Goal: Task Accomplishment & Management: Complete application form

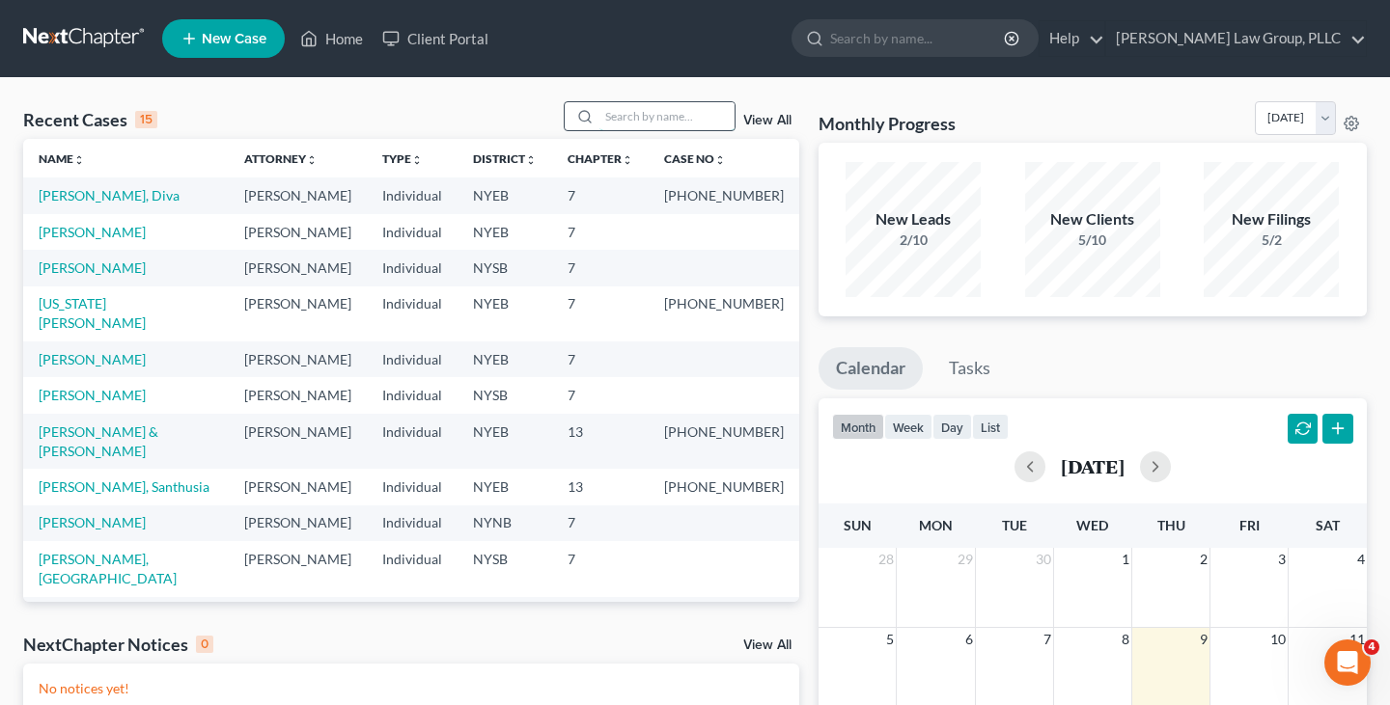
click at [688, 119] on input "search" at bounding box center [666, 116] width 135 height 28
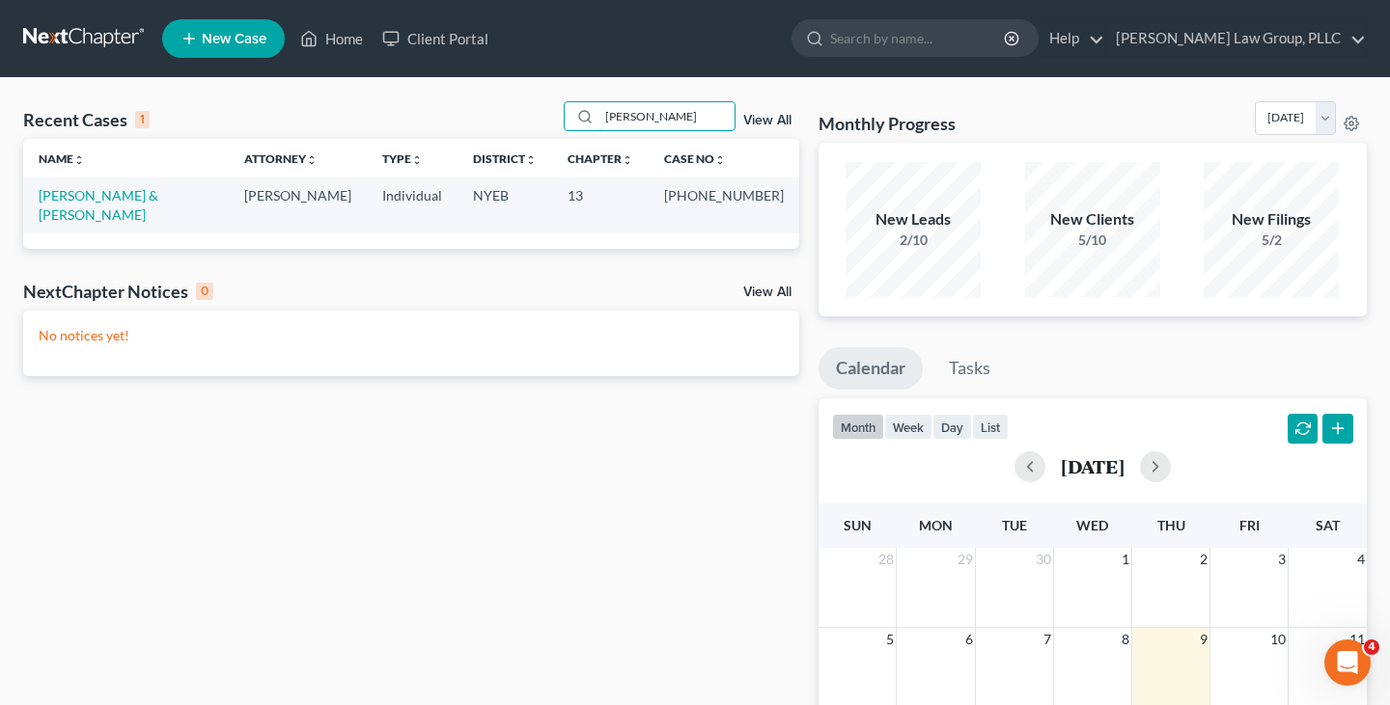
type input "freels"
click at [110, 194] on link "[PERSON_NAME] & [PERSON_NAME]" at bounding box center [99, 205] width 120 height 36
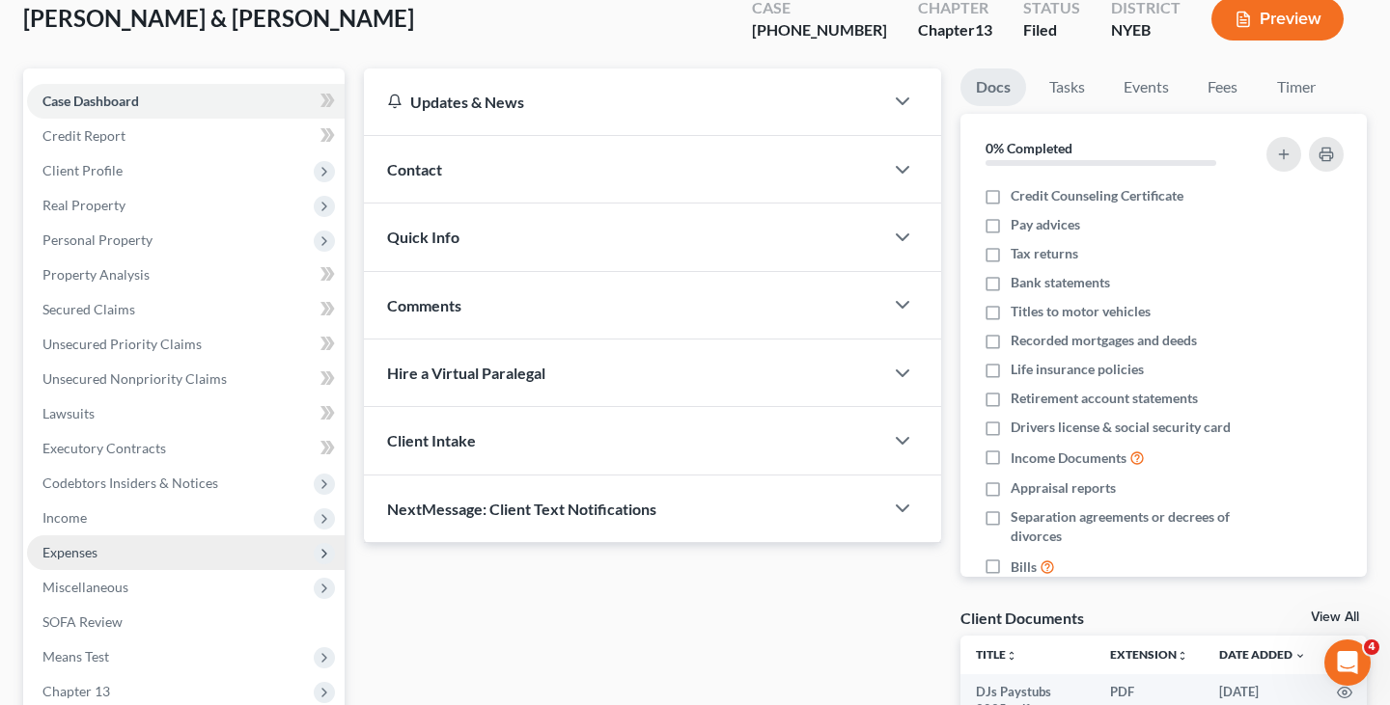
scroll to position [248, 0]
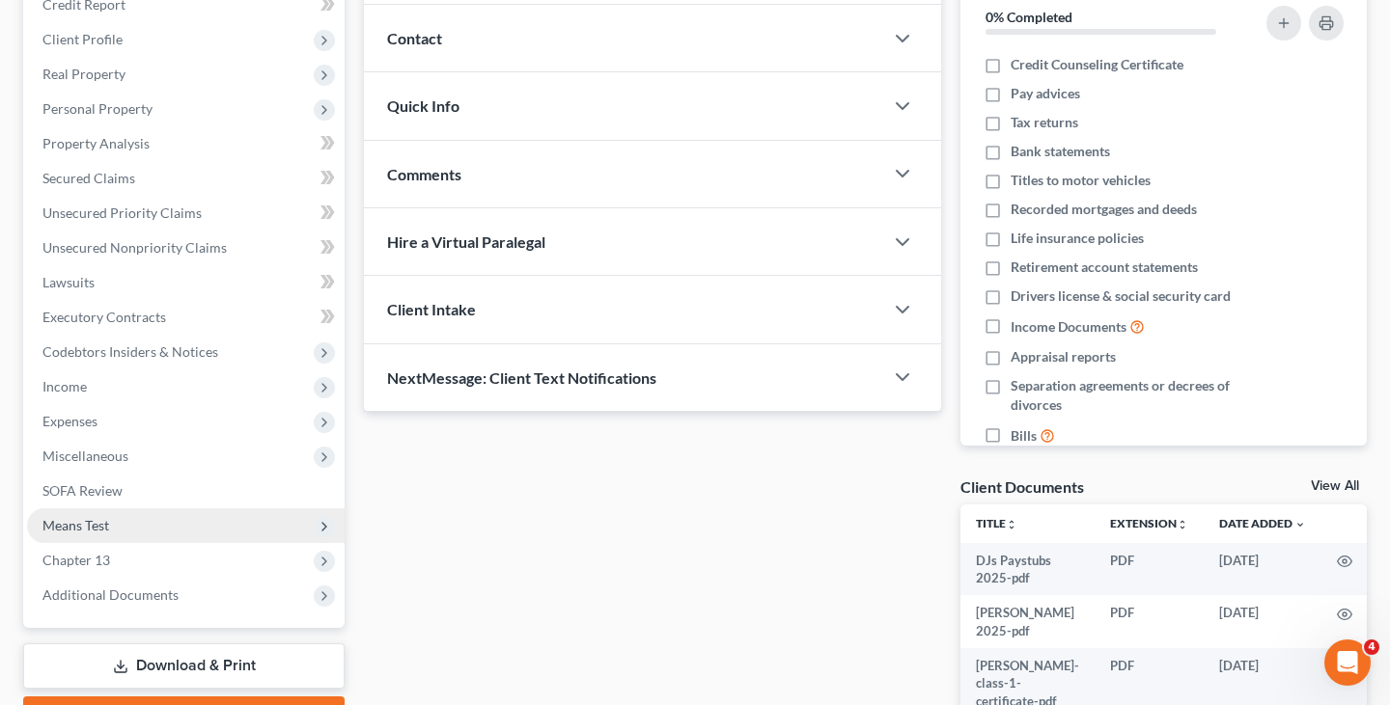
click at [238, 533] on span "Means Test" at bounding box center [185, 526] width 317 height 35
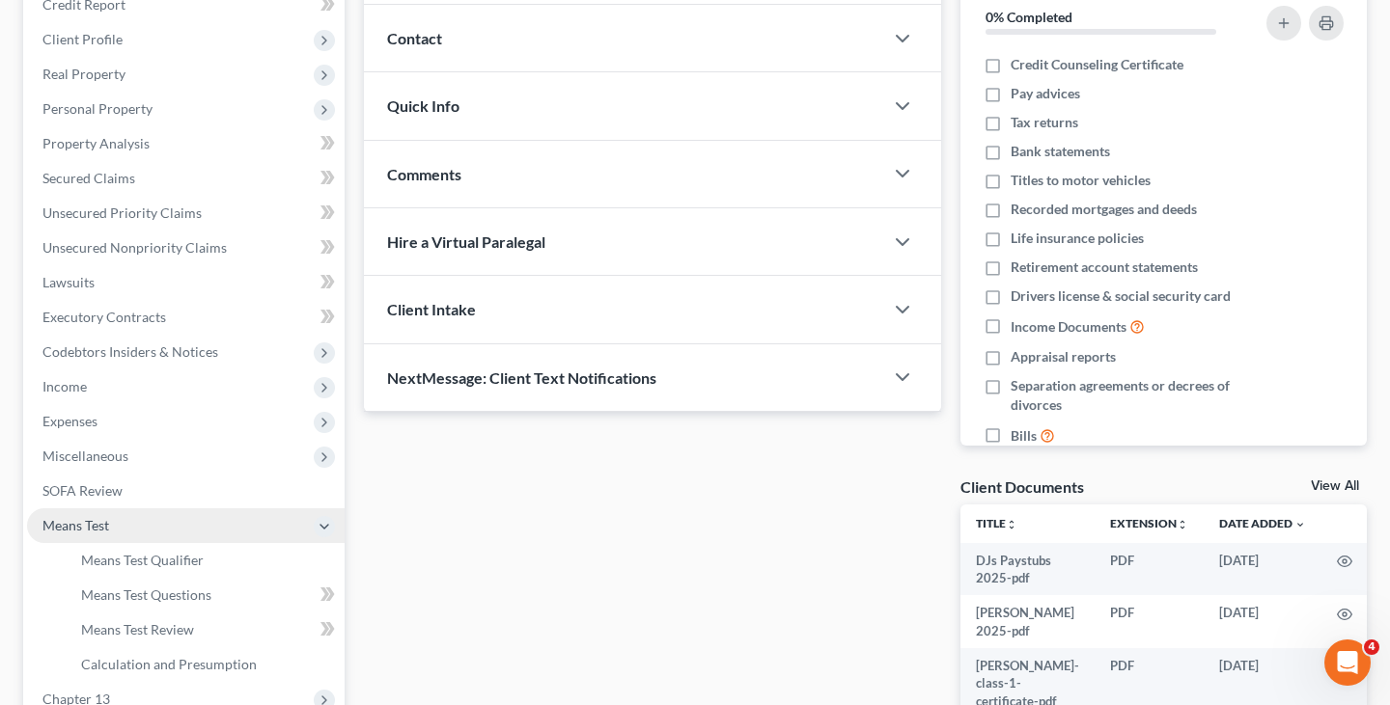
scroll to position [323, 0]
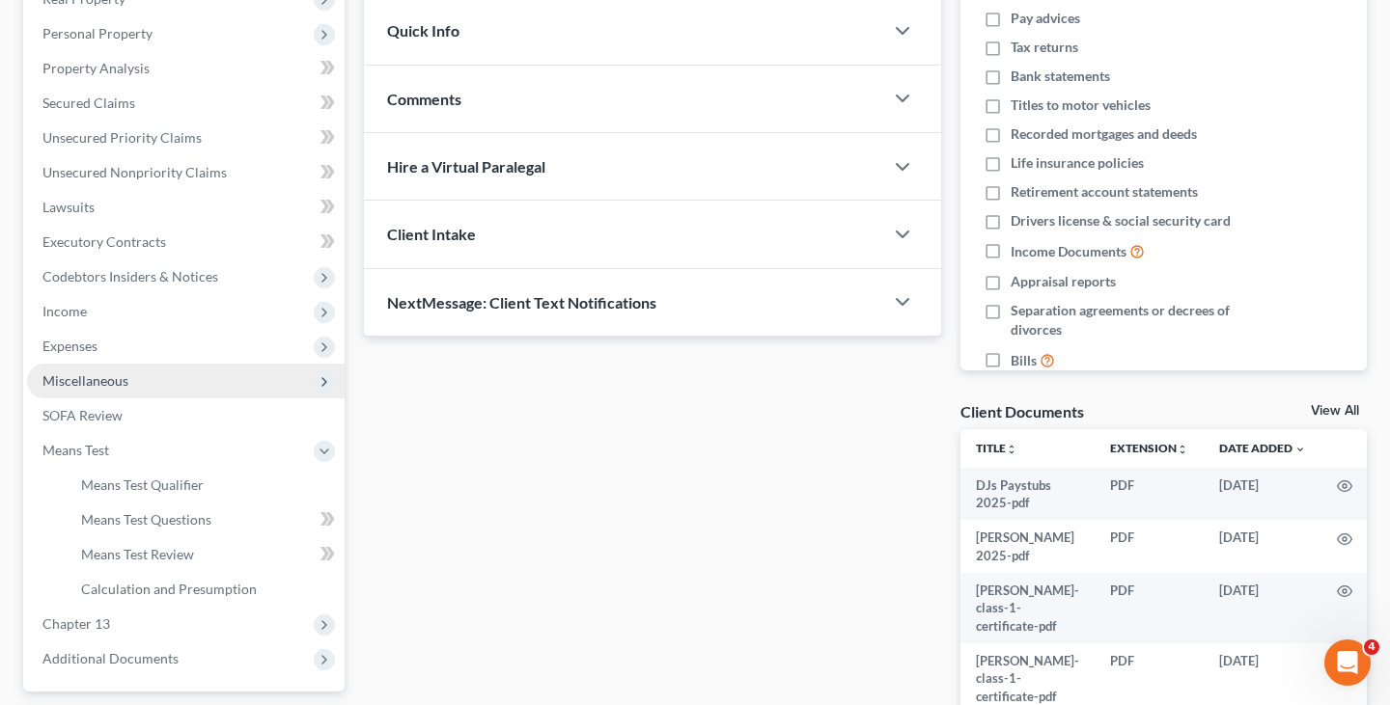
click at [244, 391] on span "Miscellaneous" at bounding box center [185, 381] width 317 height 35
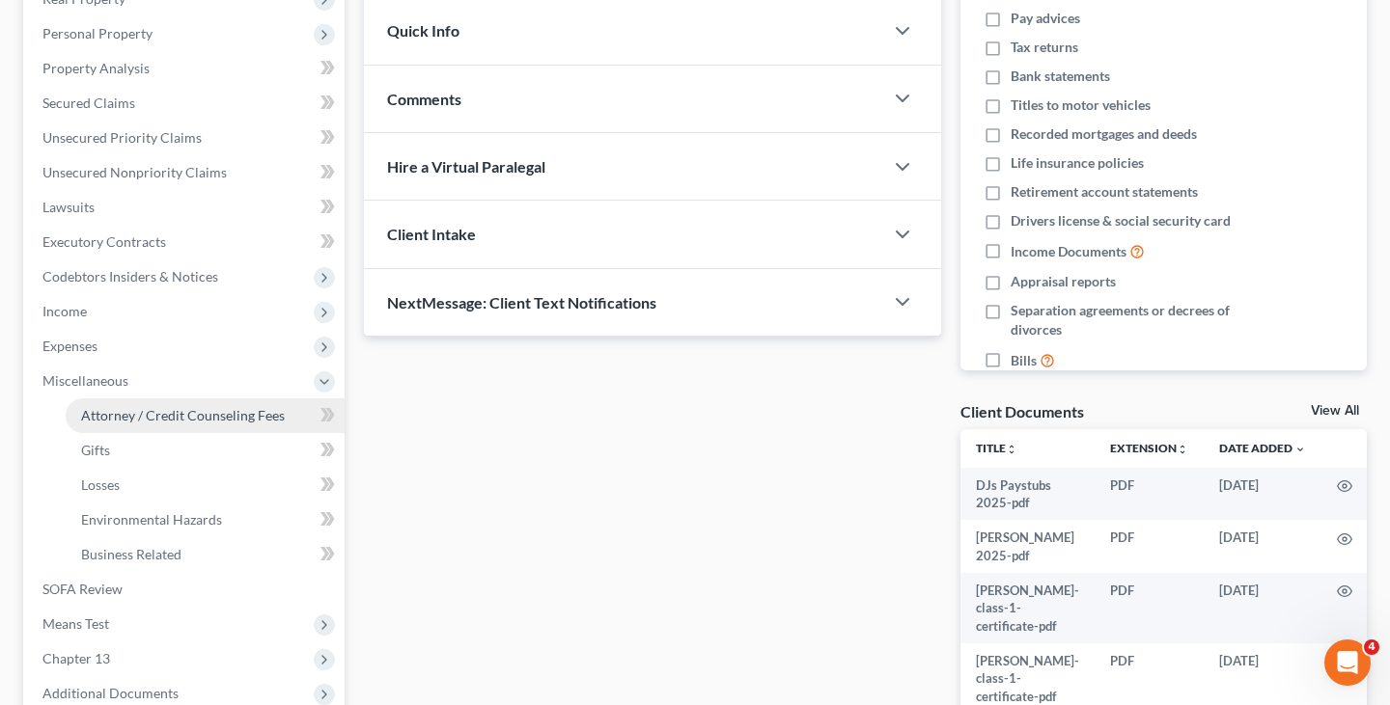
click at [232, 414] on span "Attorney / Credit Counseling Fees" at bounding box center [183, 415] width 204 height 16
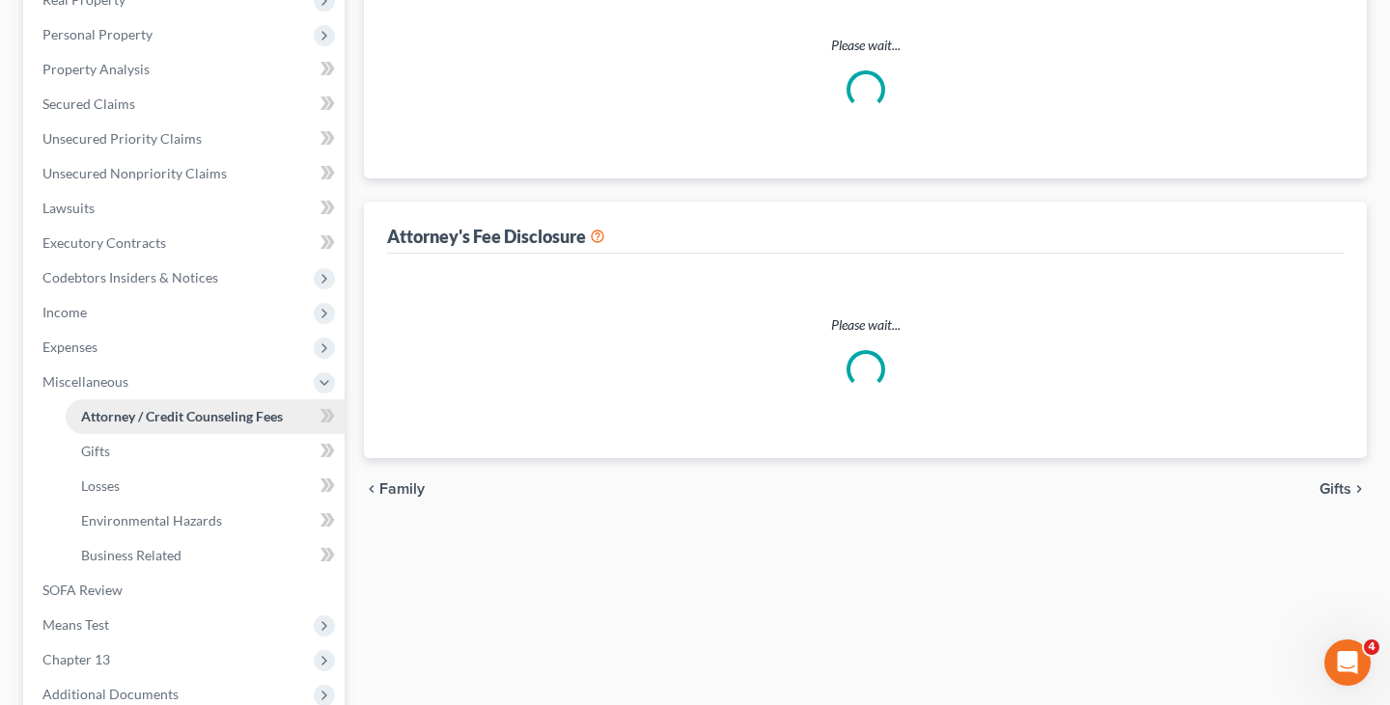
select select "0"
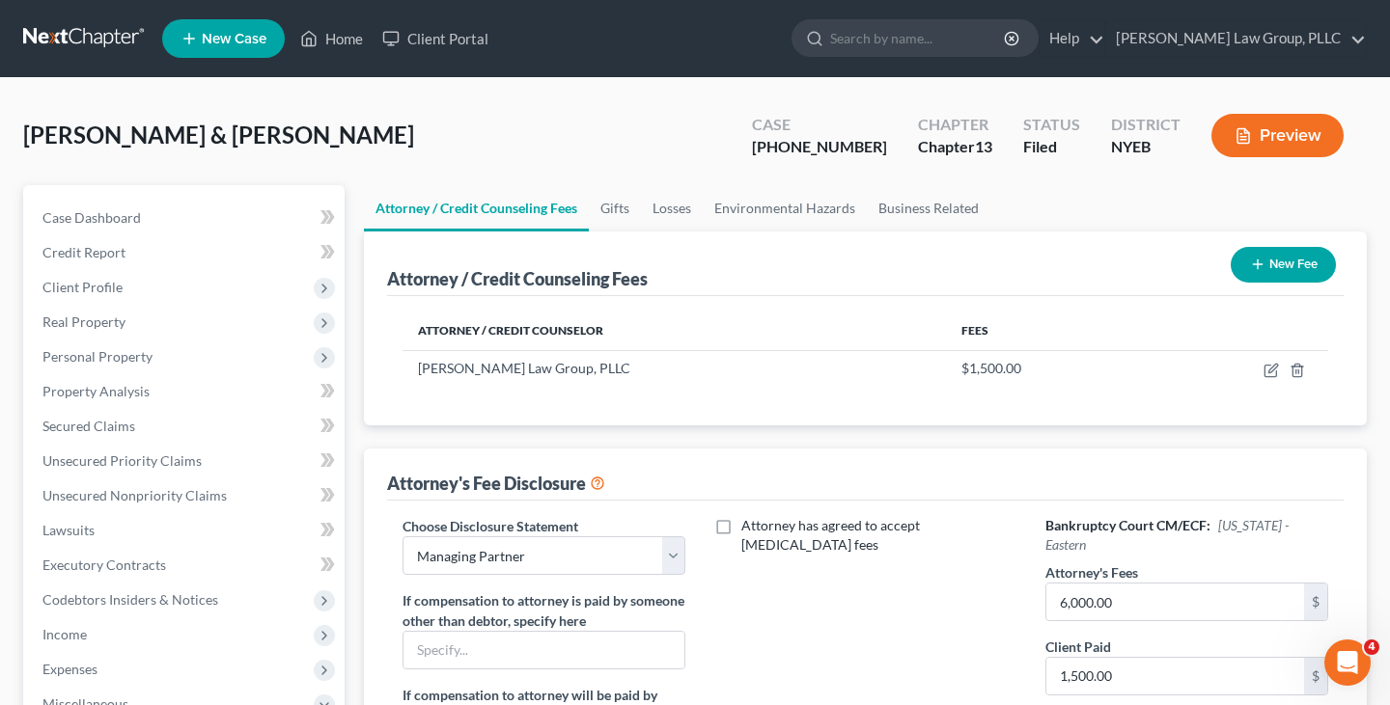
drag, startPoint x: 473, startPoint y: 135, endPoint x: 309, endPoint y: 136, distance: 164.1
click at [309, 136] on div "Freels, Charles & Harrison-Freels, Djenaba Upgraded Case 1-25-44031 Chapter Cha…" at bounding box center [694, 143] width 1343 height 84
click at [309, 136] on span "[PERSON_NAME] & [PERSON_NAME]" at bounding box center [218, 135] width 391 height 28
drag, startPoint x: 479, startPoint y: 141, endPoint x: 19, endPoint y: 131, distance: 459.4
click at [15, 131] on div "Freels, Charles & Harrison-Freels, Djenaba Upgraded Case 1-25-44031 Chapter Cha…" at bounding box center [695, 638] width 1390 height 1121
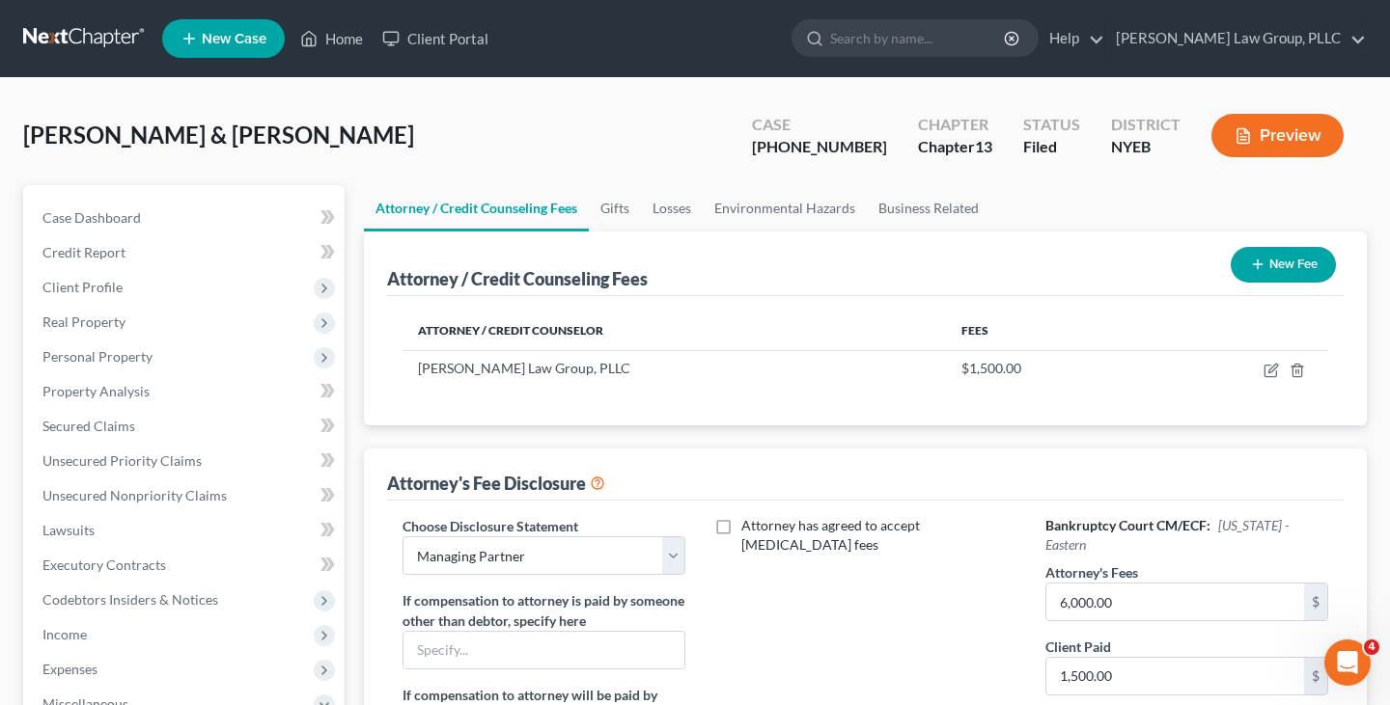
click at [19, 131] on div "Freels, Charles & Harrison-Freels, Djenaba Upgraded Case 1-25-44031 Chapter Cha…" at bounding box center [695, 638] width 1390 height 1121
drag, startPoint x: 41, startPoint y: 139, endPoint x: 332, endPoint y: 164, distance: 291.5
click at [310, 162] on div "Freels, Charles & Harrison-Freels, Djenaba Upgraded Case 1-25-44031 Chapter Cha…" at bounding box center [694, 143] width 1343 height 84
click at [525, 164] on div "Freels, Charles & Harrison-Freels, Djenaba Upgraded Case 1-25-44031 Chapter Cha…" at bounding box center [694, 143] width 1343 height 84
drag, startPoint x: 455, startPoint y: 134, endPoint x: 365, endPoint y: 137, distance: 89.8
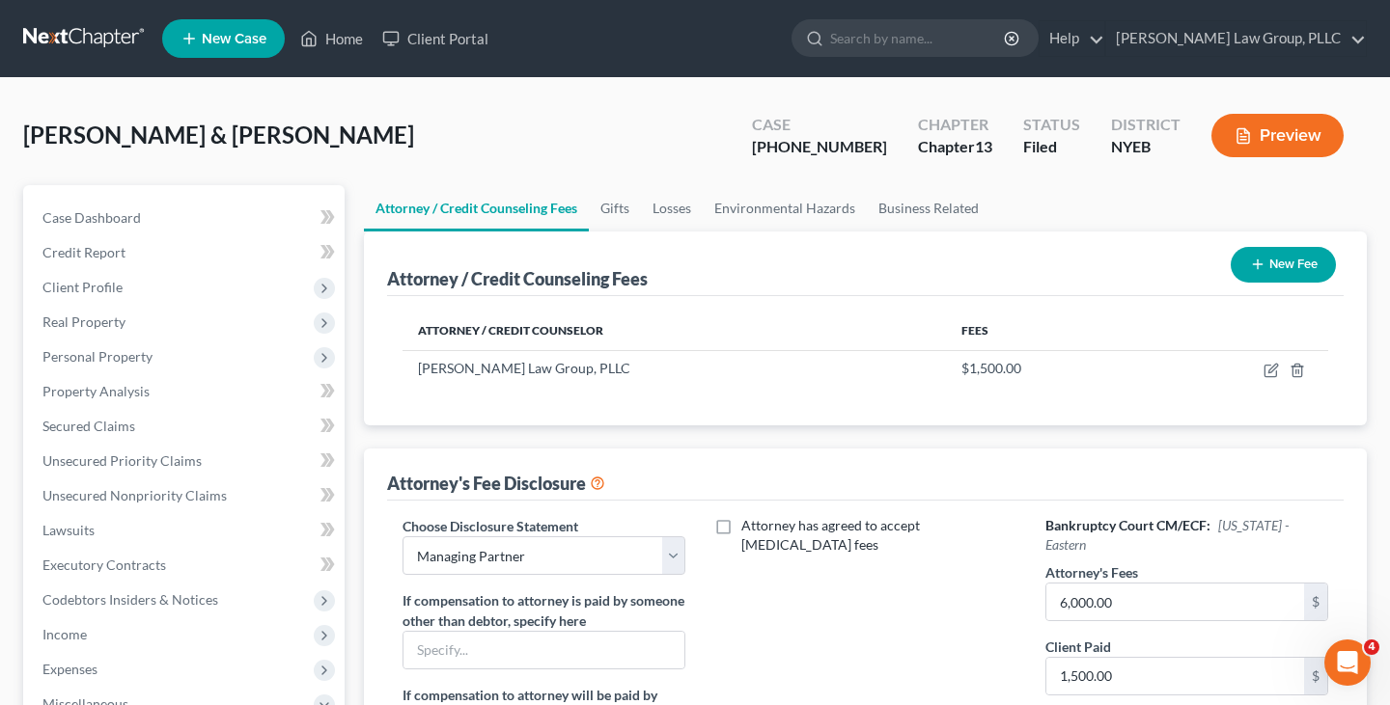
click at [369, 136] on span "[PERSON_NAME] & [PERSON_NAME]" at bounding box center [218, 135] width 391 height 28
click at [414, 140] on span "[PERSON_NAME] & [PERSON_NAME]" at bounding box center [218, 135] width 391 height 28
drag, startPoint x: 460, startPoint y: 140, endPoint x: 373, endPoint y: 142, distance: 86.9
click at [373, 142] on div "Freels, Charles & Harrison-Freels, Djenaba Upgraded Case 1-25-44031 Chapter Cha…" at bounding box center [694, 143] width 1343 height 84
click at [373, 142] on span "[PERSON_NAME] & [PERSON_NAME]" at bounding box center [218, 135] width 391 height 28
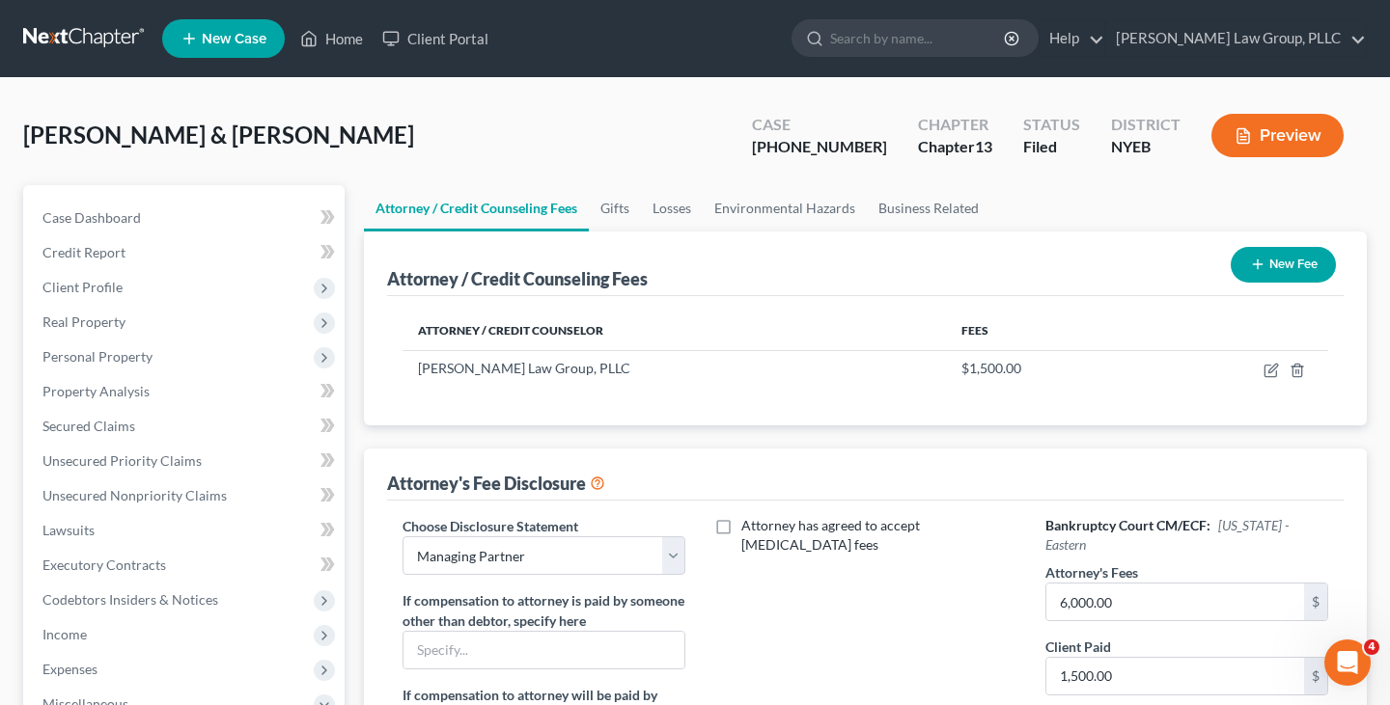
drag, startPoint x: 477, startPoint y: 142, endPoint x: 202, endPoint y: 142, distance: 275.0
click at [202, 142] on div "Freels, Charles & Harrison-Freels, Djenaba Upgraded Case 1-25-44031 Chapter Cha…" at bounding box center [694, 143] width 1343 height 84
click at [234, 132] on span "[PERSON_NAME] & [PERSON_NAME]" at bounding box center [218, 135] width 391 height 28
click at [101, 42] on link at bounding box center [85, 38] width 124 height 35
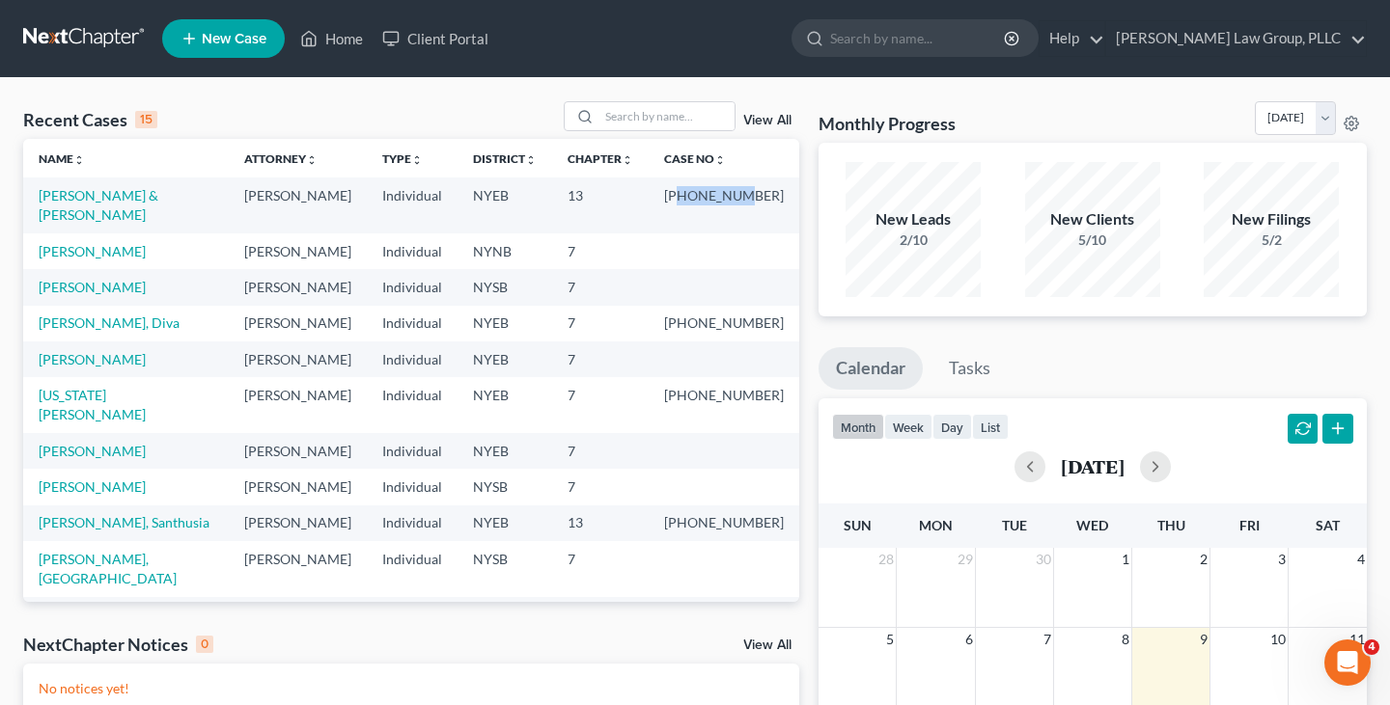
drag, startPoint x: 781, startPoint y: 199, endPoint x: 725, endPoint y: 193, distance: 56.3
click at [725, 193] on td "[PHONE_NUMBER]" at bounding box center [723, 205] width 151 height 55
copy td "25-44031"
click at [158, 188] on link "[PERSON_NAME] & [PERSON_NAME]" at bounding box center [99, 205] width 120 height 36
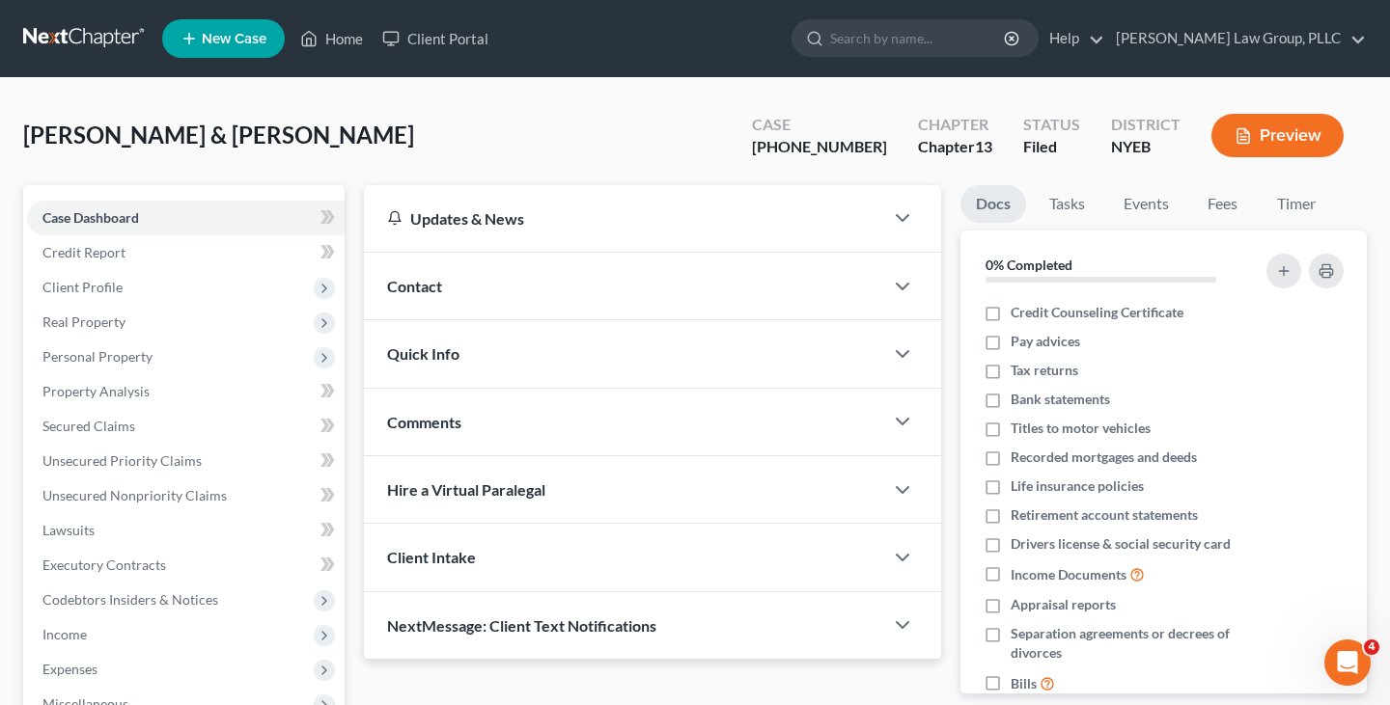
scroll to position [537, 0]
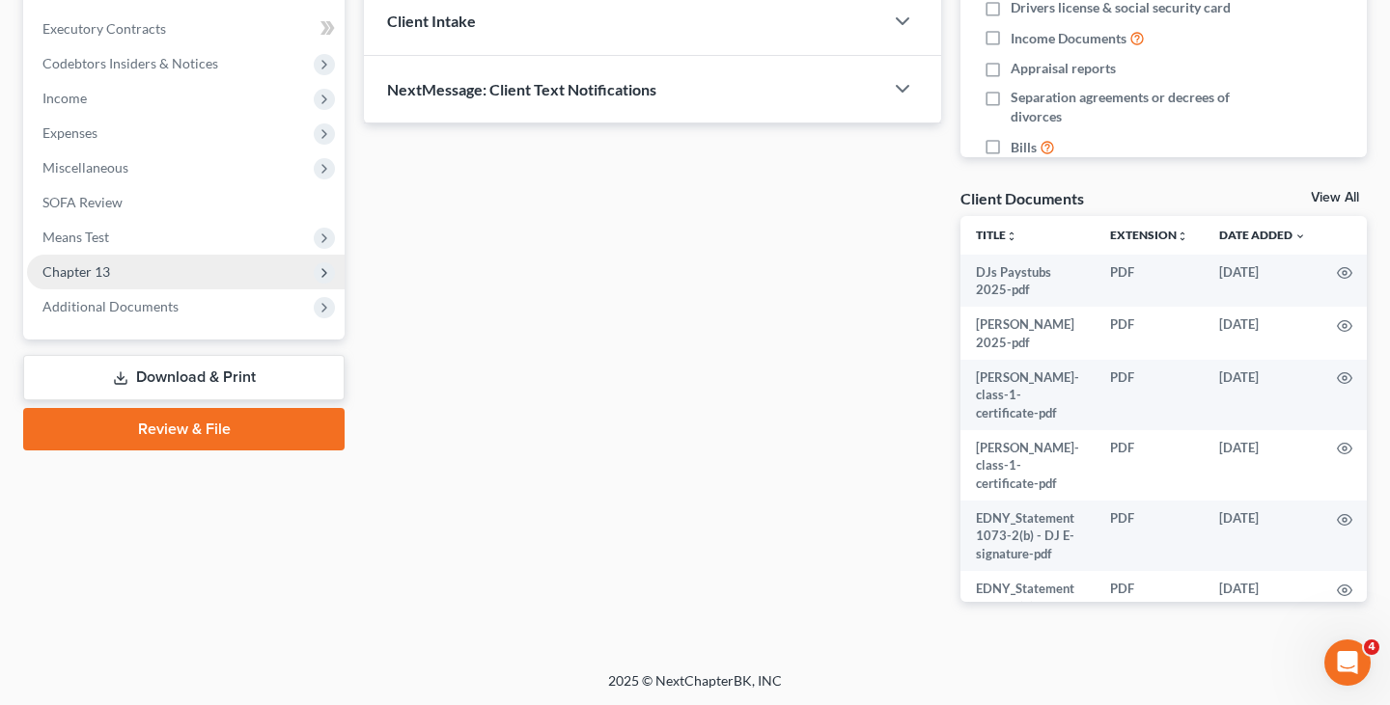
click at [206, 286] on span "Chapter 13" at bounding box center [185, 272] width 317 height 35
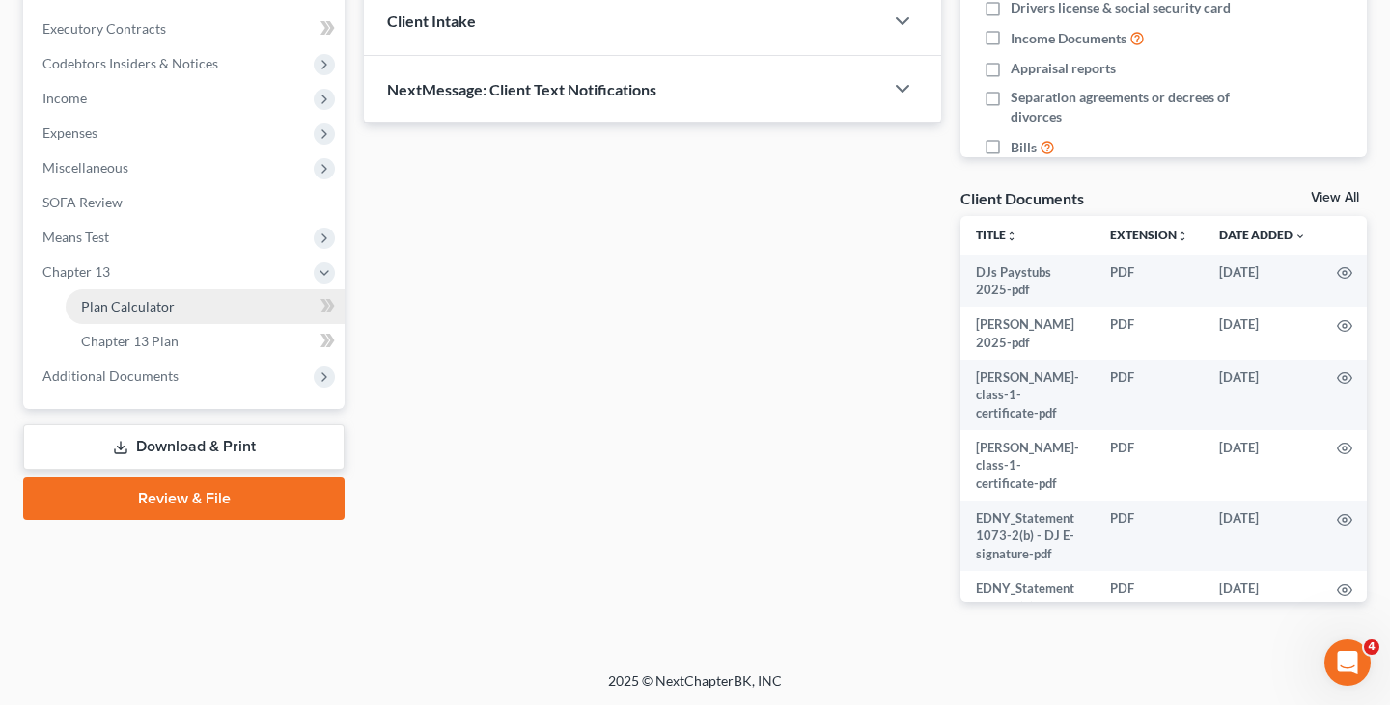
click at [202, 318] on link "Plan Calculator" at bounding box center [205, 306] width 279 height 35
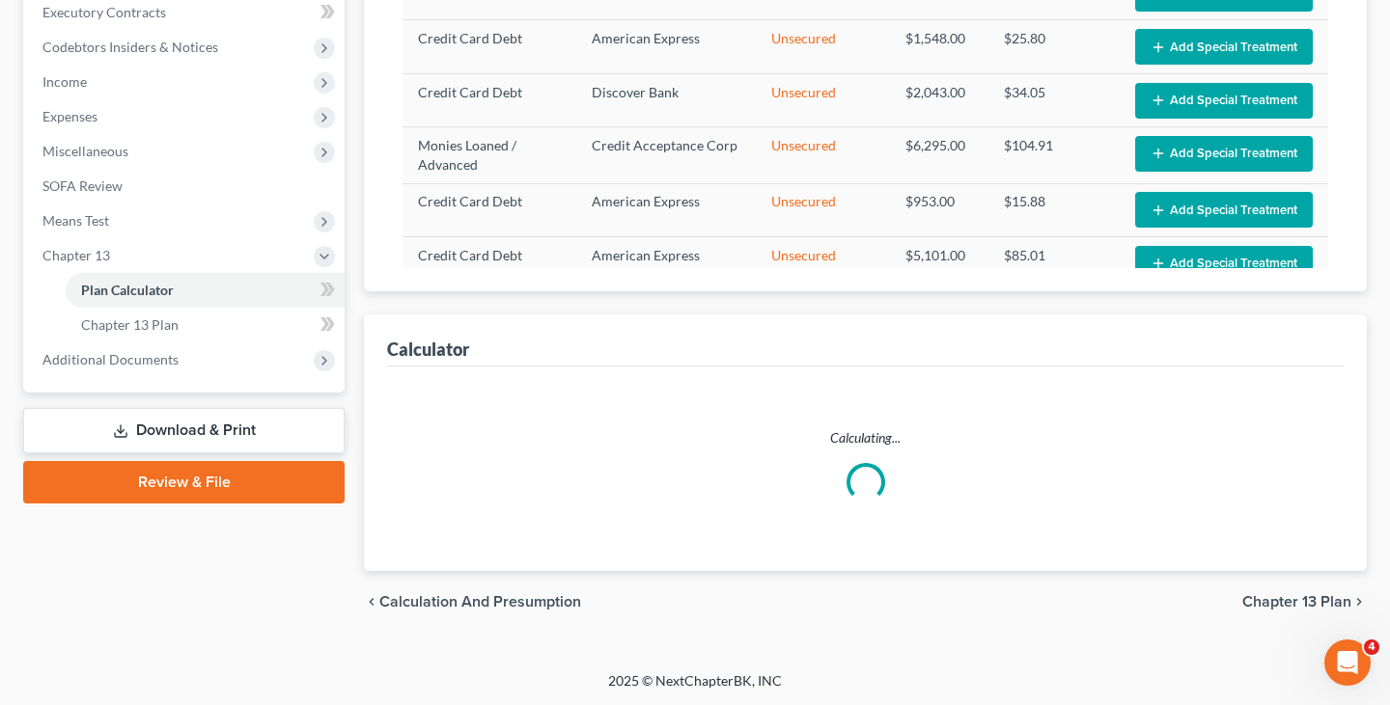
select select "59"
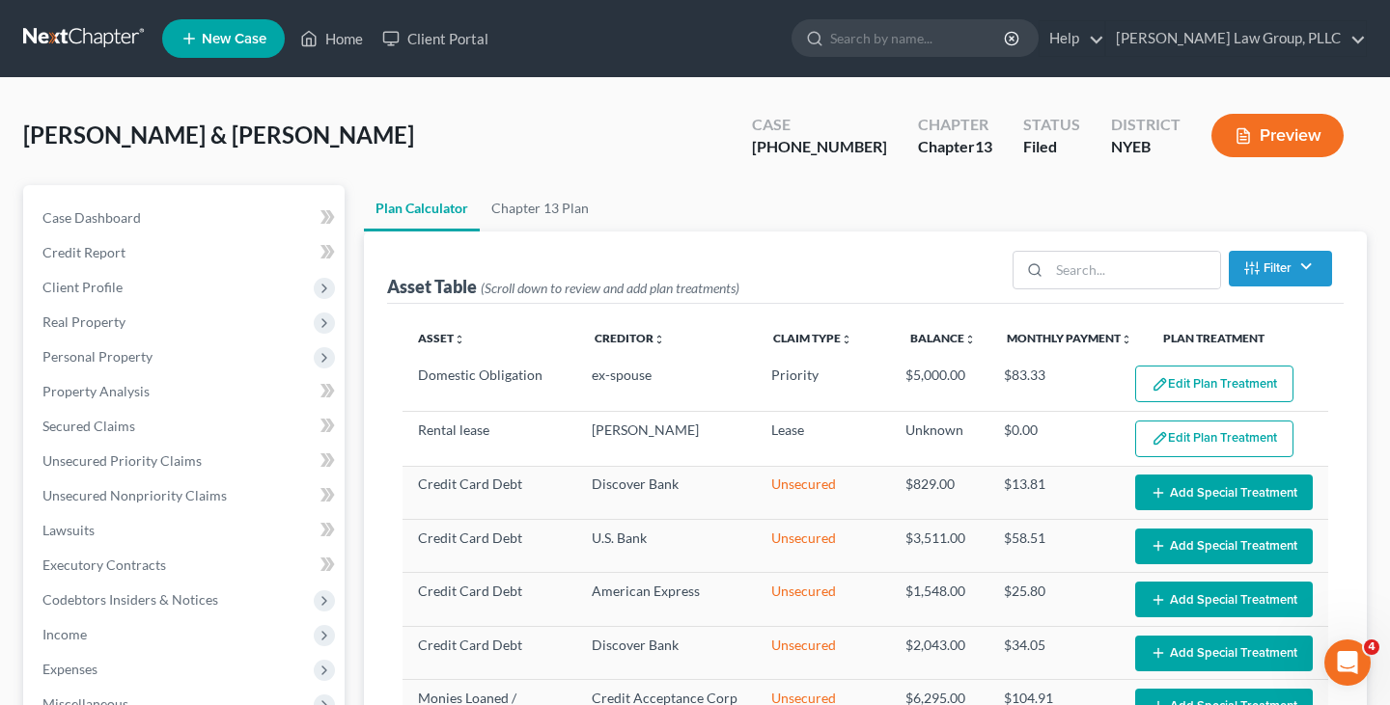
click at [116, 41] on link at bounding box center [85, 38] width 124 height 35
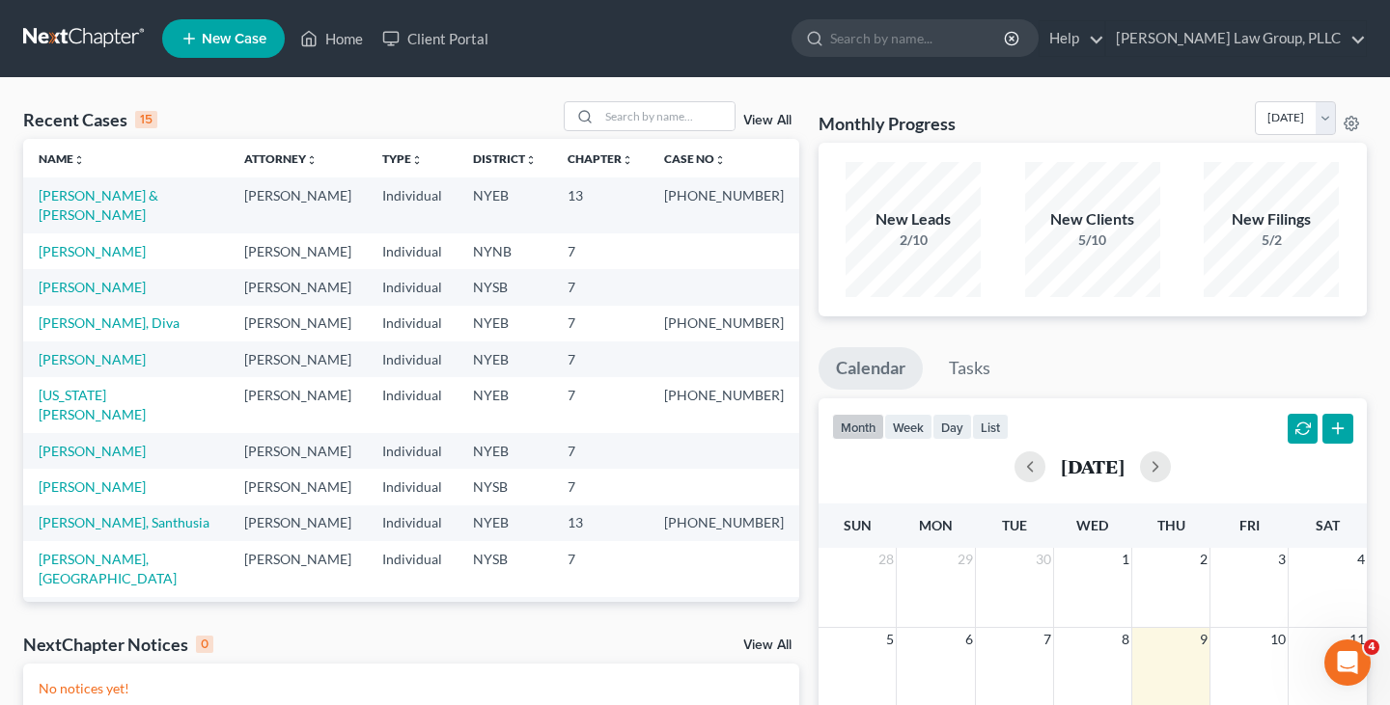
click at [284, 104] on div "Recent Cases 15 View All" at bounding box center [411, 120] width 776 height 38
click at [158, 199] on link "[PERSON_NAME] & [PERSON_NAME]" at bounding box center [99, 205] width 120 height 36
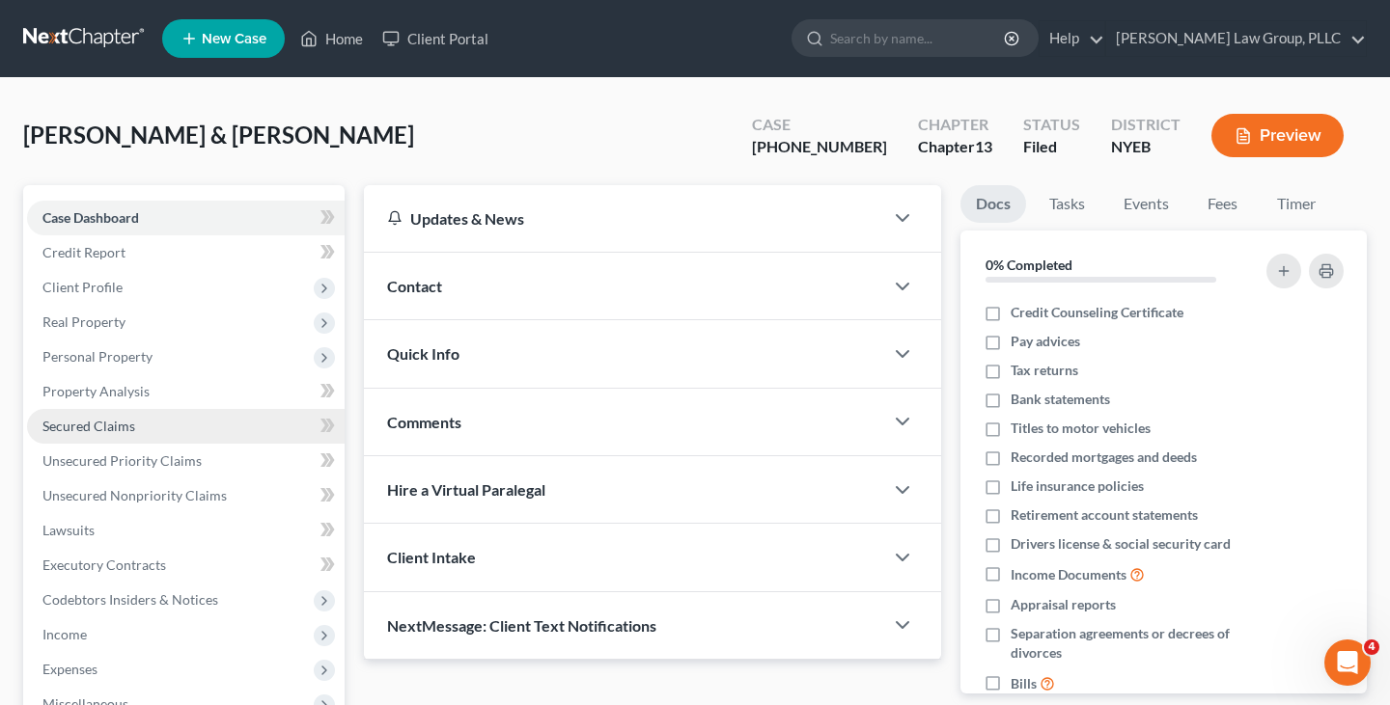
click at [114, 419] on span "Secured Claims" at bounding box center [88, 426] width 93 height 16
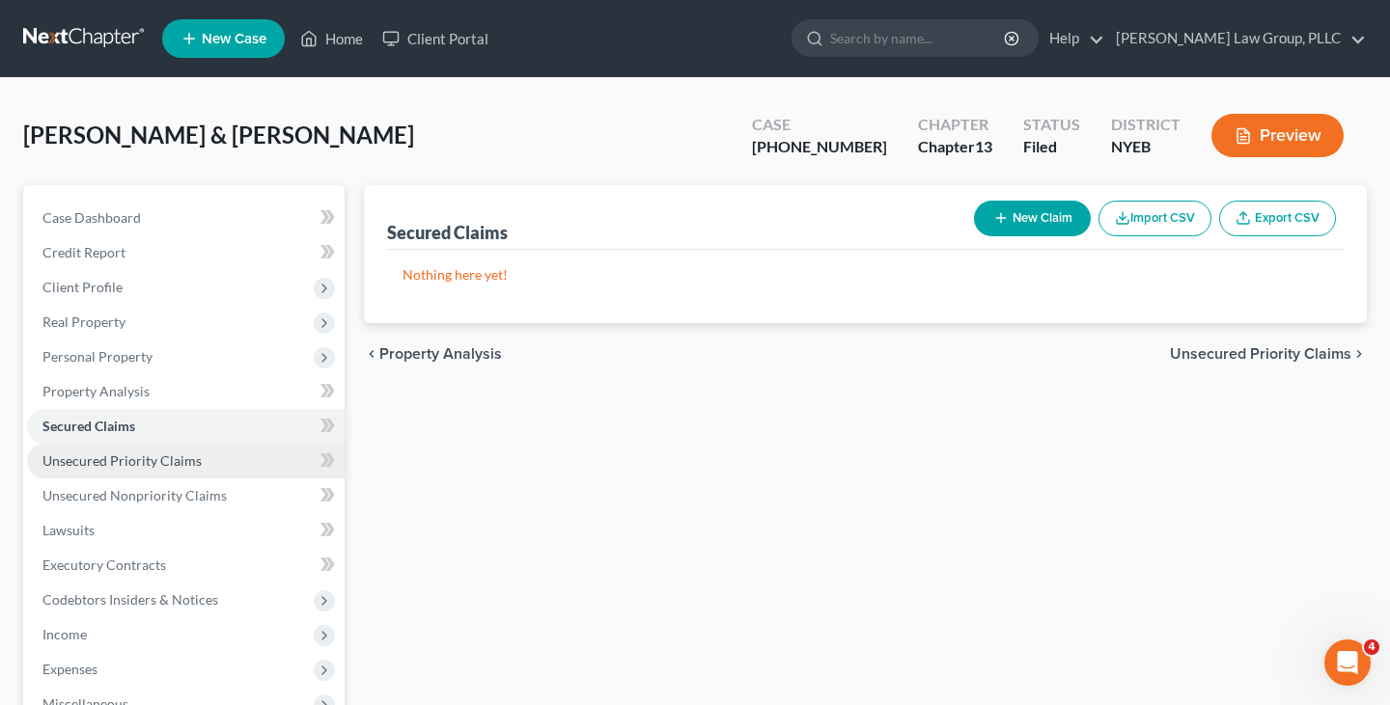
click at [249, 460] on link "Unsecured Priority Claims" at bounding box center [185, 461] width 317 height 35
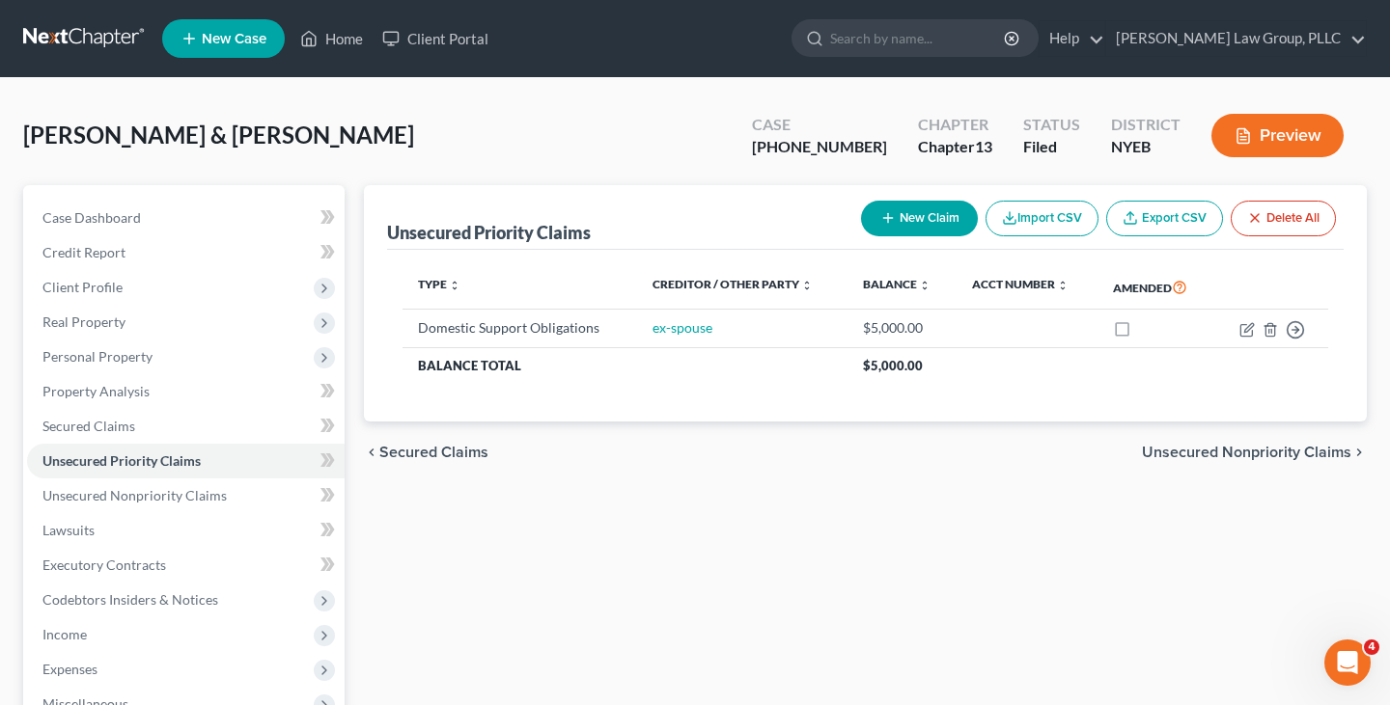
click at [106, 42] on link at bounding box center [85, 38] width 124 height 35
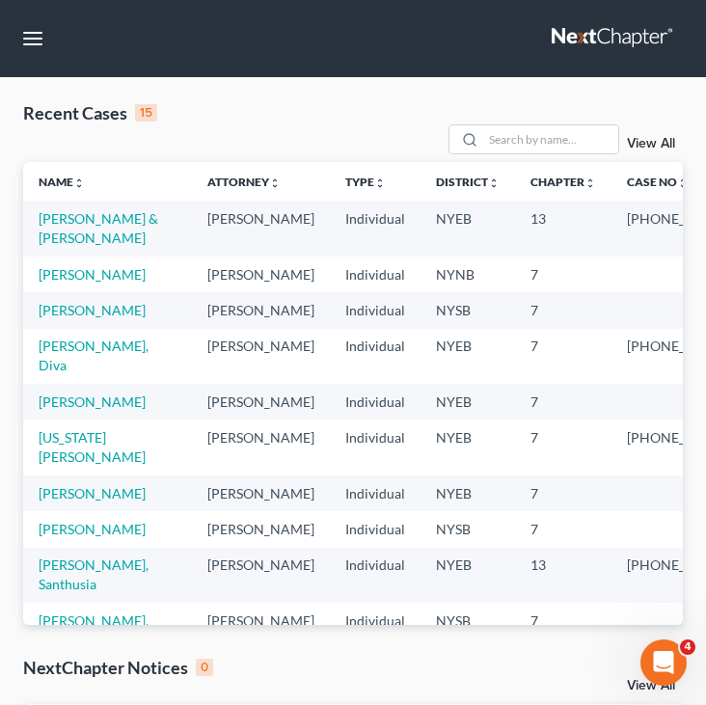
click at [366, 121] on div "Recent Cases 15 View All" at bounding box center [353, 131] width 660 height 61
click at [372, 122] on div "Recent Cases 15 View All" at bounding box center [353, 131] width 660 height 61
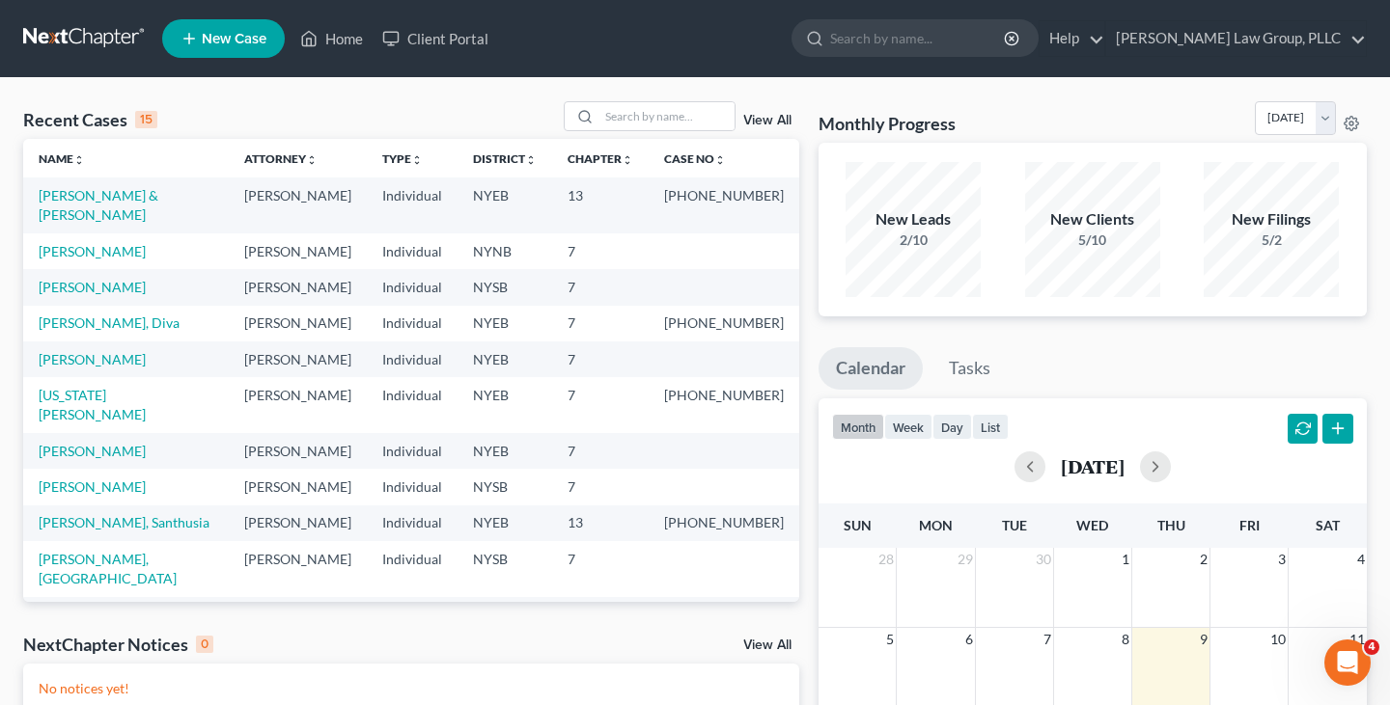
click at [419, 120] on div "Recent Cases 15 View All" at bounding box center [411, 120] width 776 height 38
click at [413, 95] on div "Recent Cases 15 View All Name unfold_more expand_more expand_less Attorney unfo…" at bounding box center [695, 579] width 1390 height 1002
click at [622, 125] on input "search" at bounding box center [666, 116] width 135 height 28
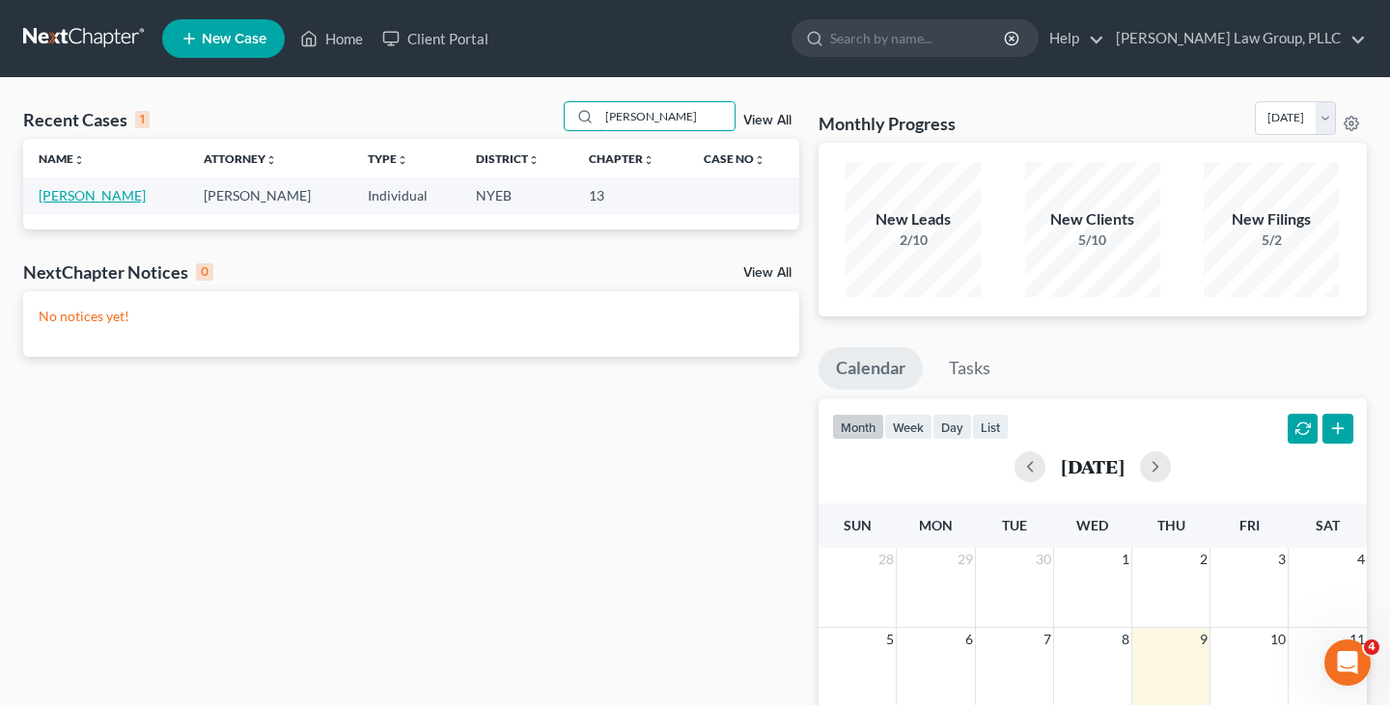
type input "[PERSON_NAME]"
click at [126, 193] on link "[PERSON_NAME]" at bounding box center [92, 195] width 107 height 16
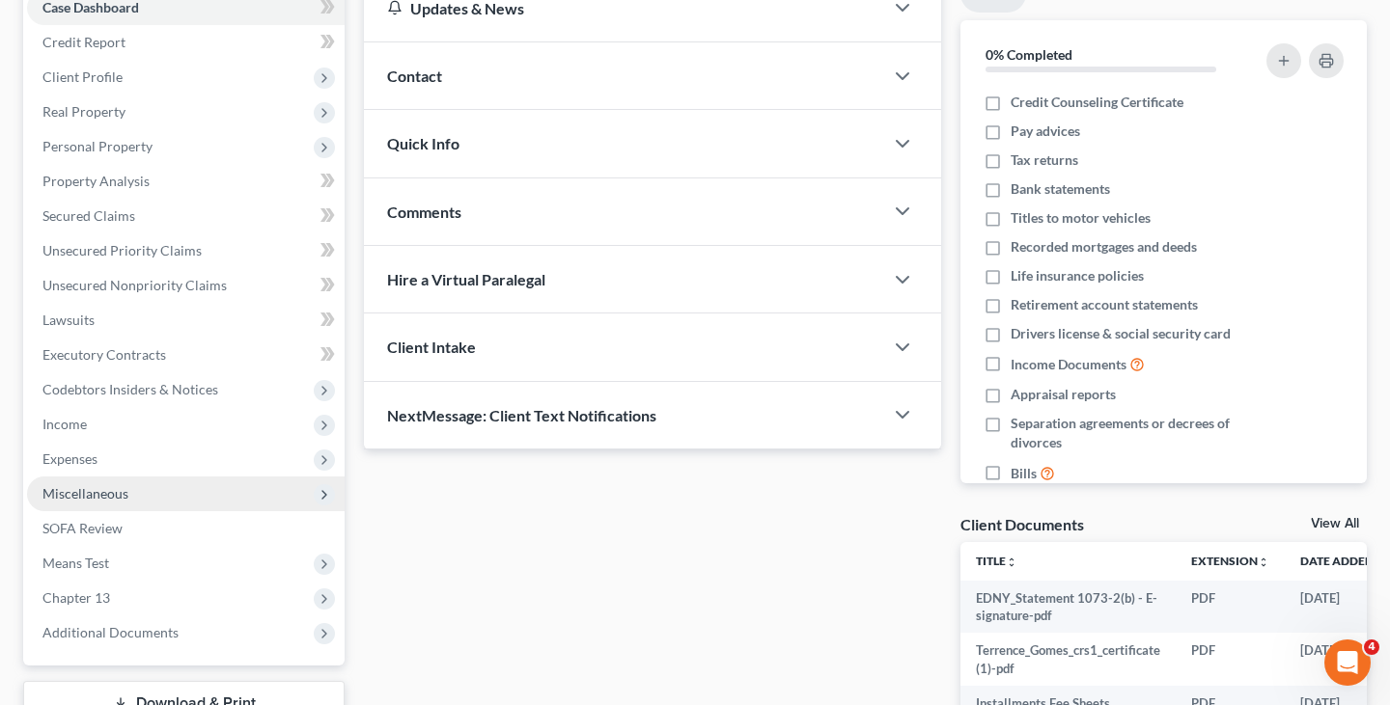
scroll to position [268, 0]
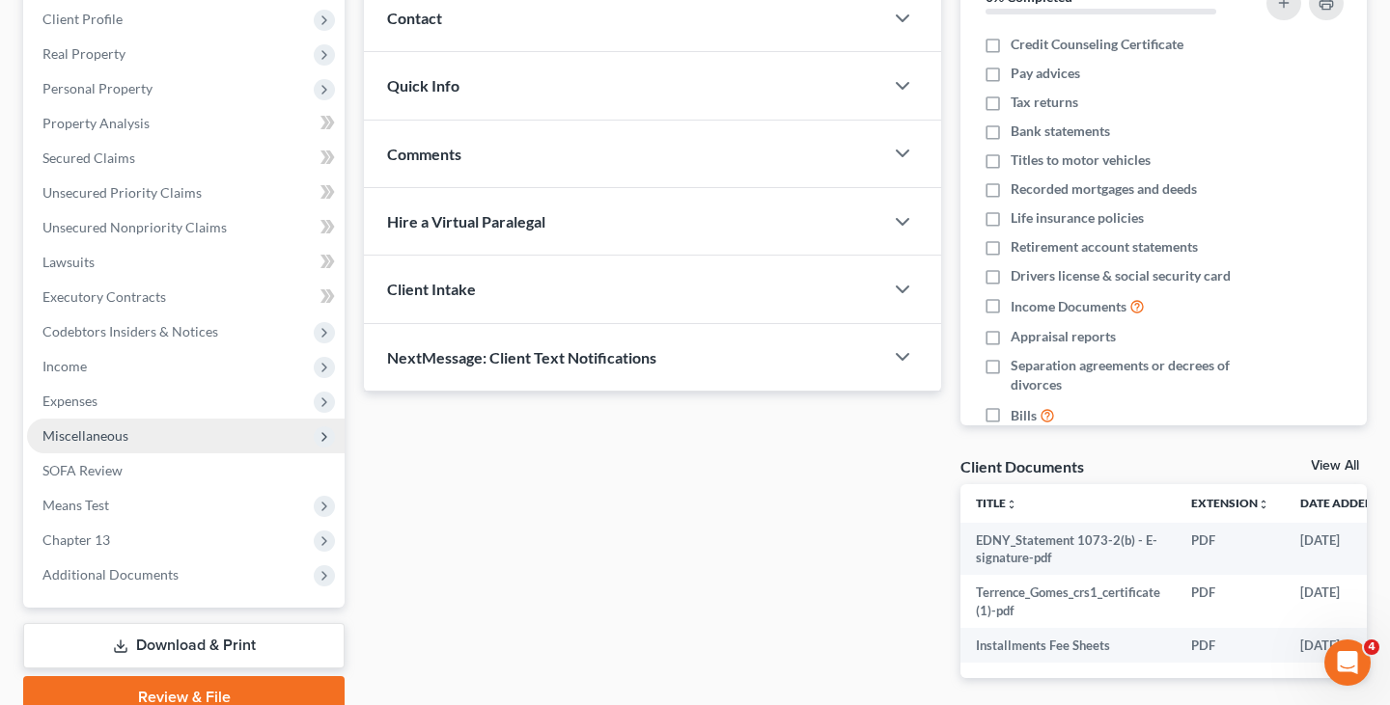
click at [157, 438] on span "Miscellaneous" at bounding box center [185, 436] width 317 height 35
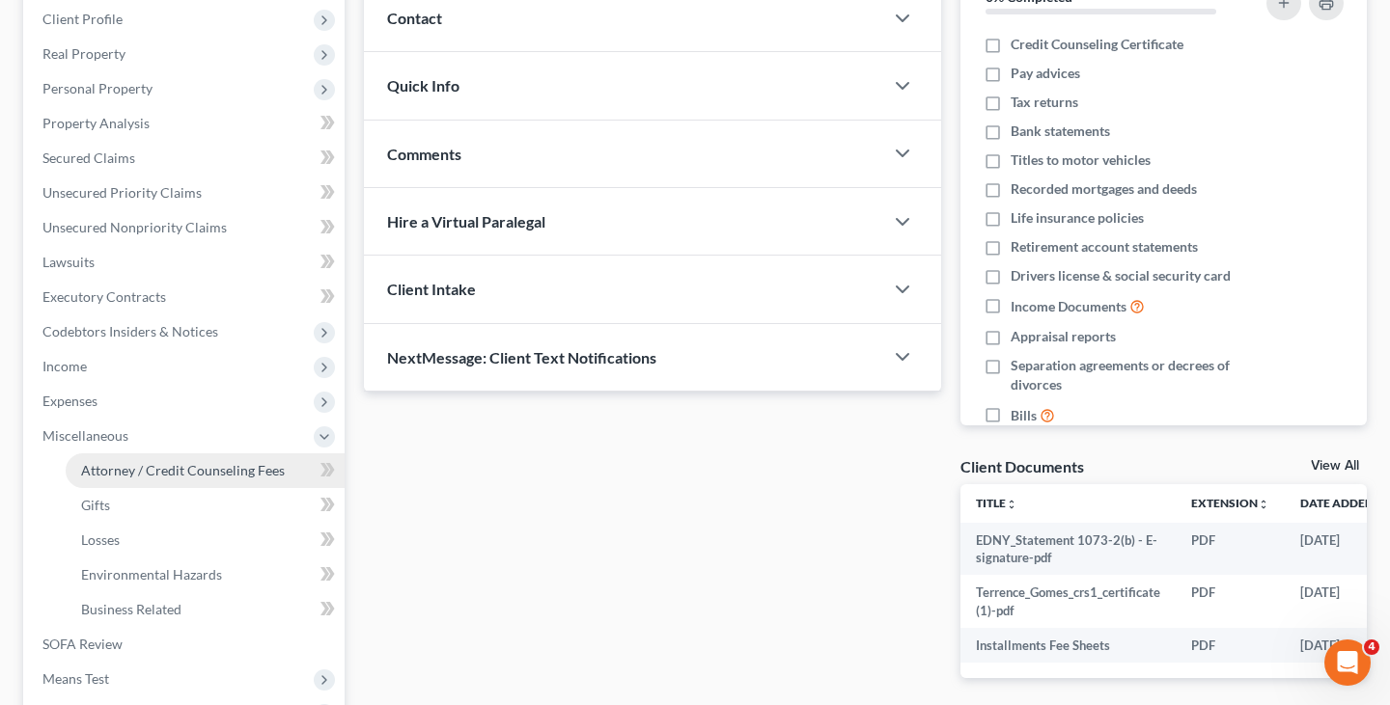
click at [152, 467] on span "Attorney / Credit Counseling Fees" at bounding box center [183, 470] width 204 height 16
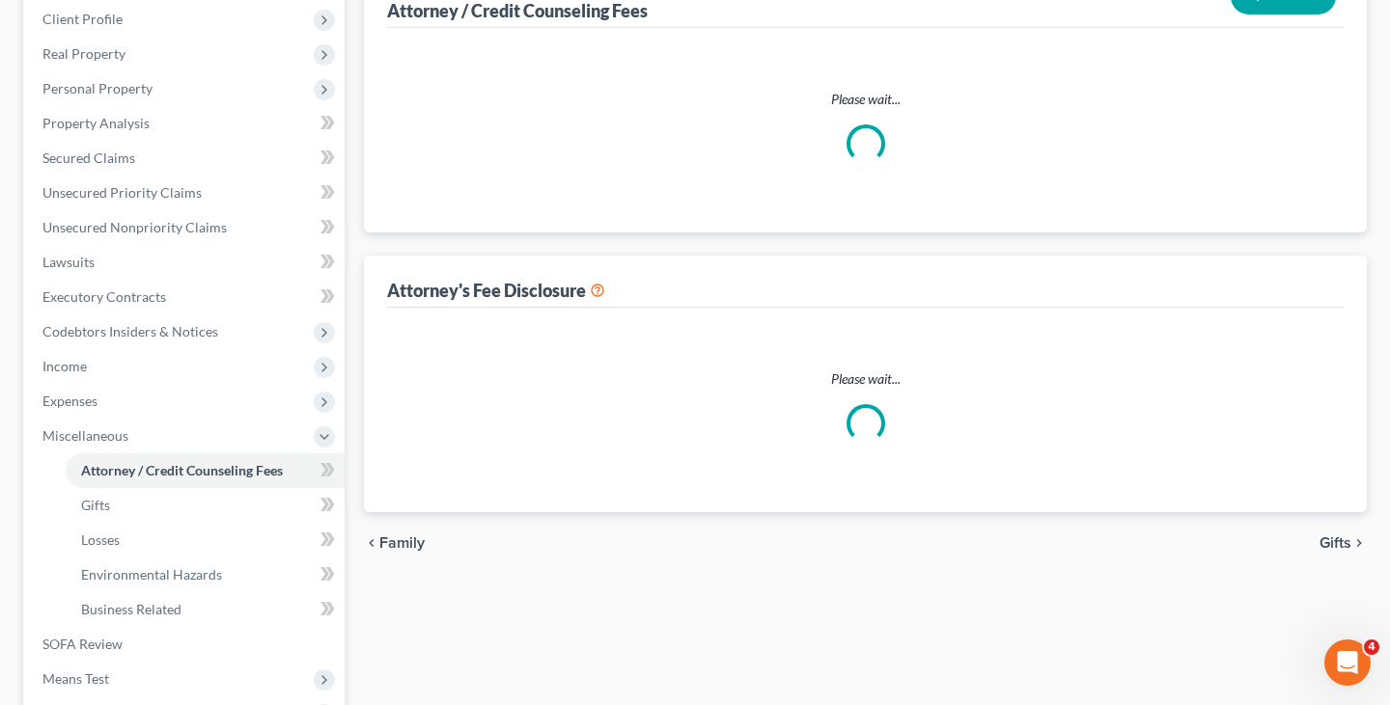
select select "0"
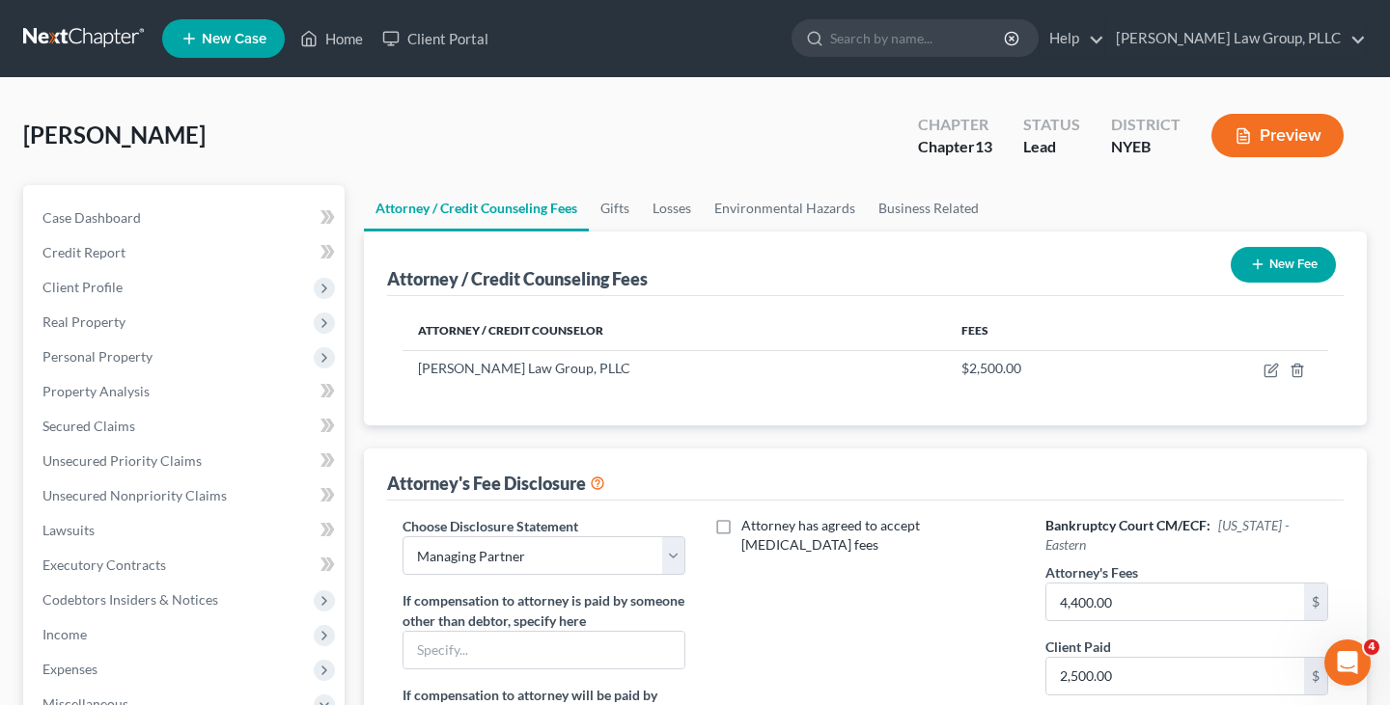
click at [116, 30] on link at bounding box center [85, 38] width 124 height 35
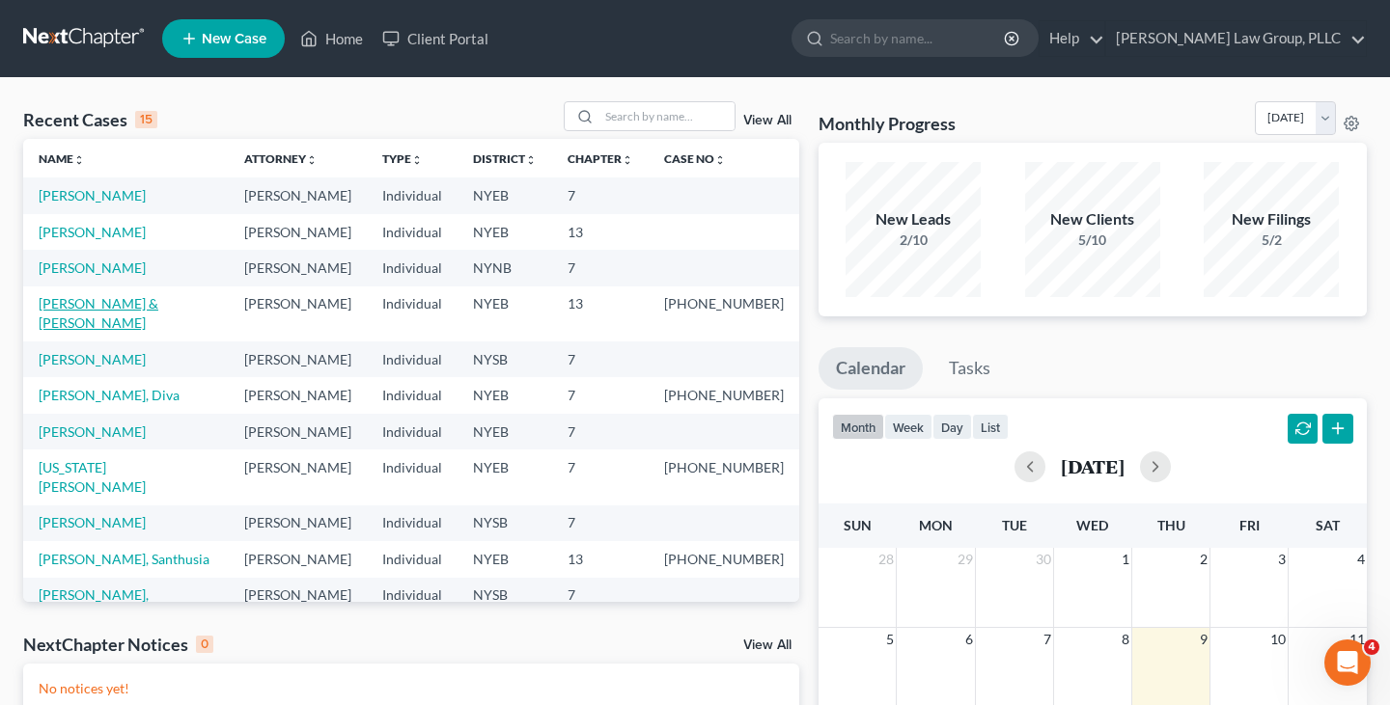
drag, startPoint x: 196, startPoint y: 303, endPoint x: 226, endPoint y: 302, distance: 29.9
click at [126, 237] on link "[PERSON_NAME]" at bounding box center [92, 232] width 107 height 16
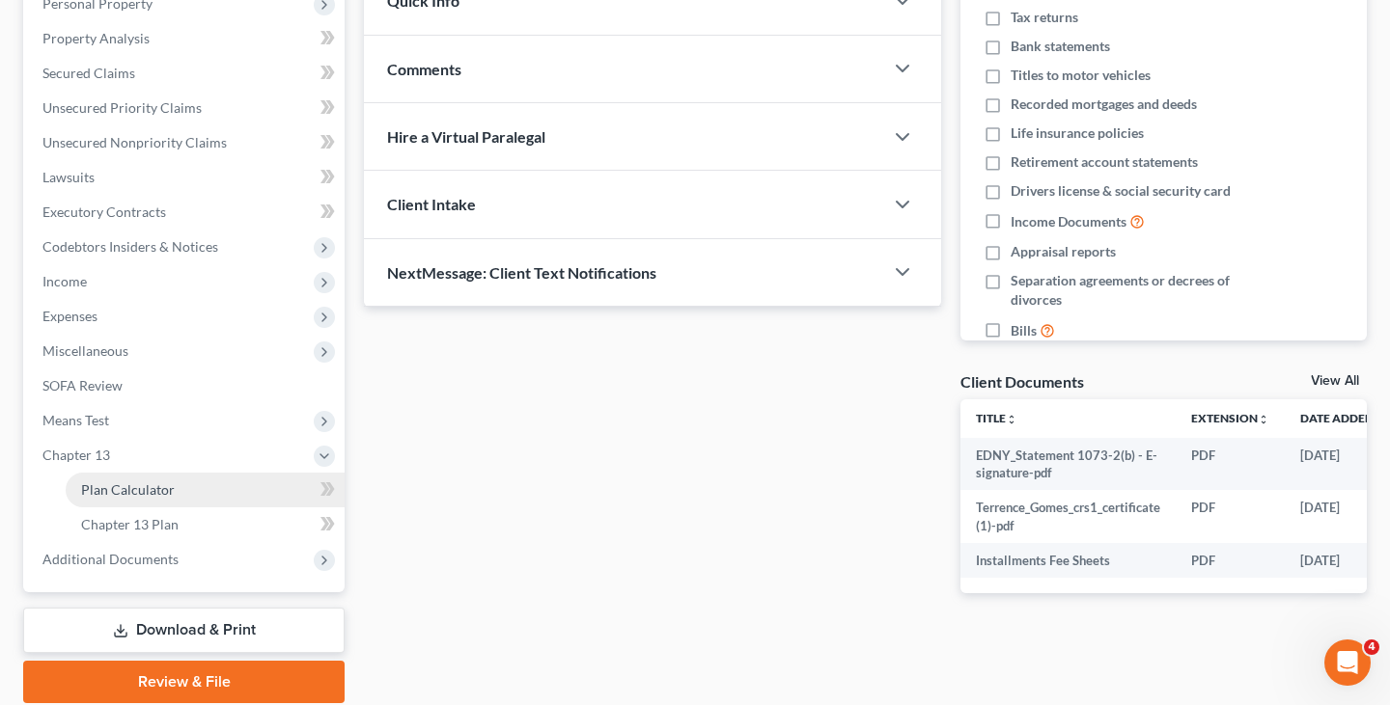
click at [205, 482] on link "Plan Calculator" at bounding box center [205, 490] width 279 height 35
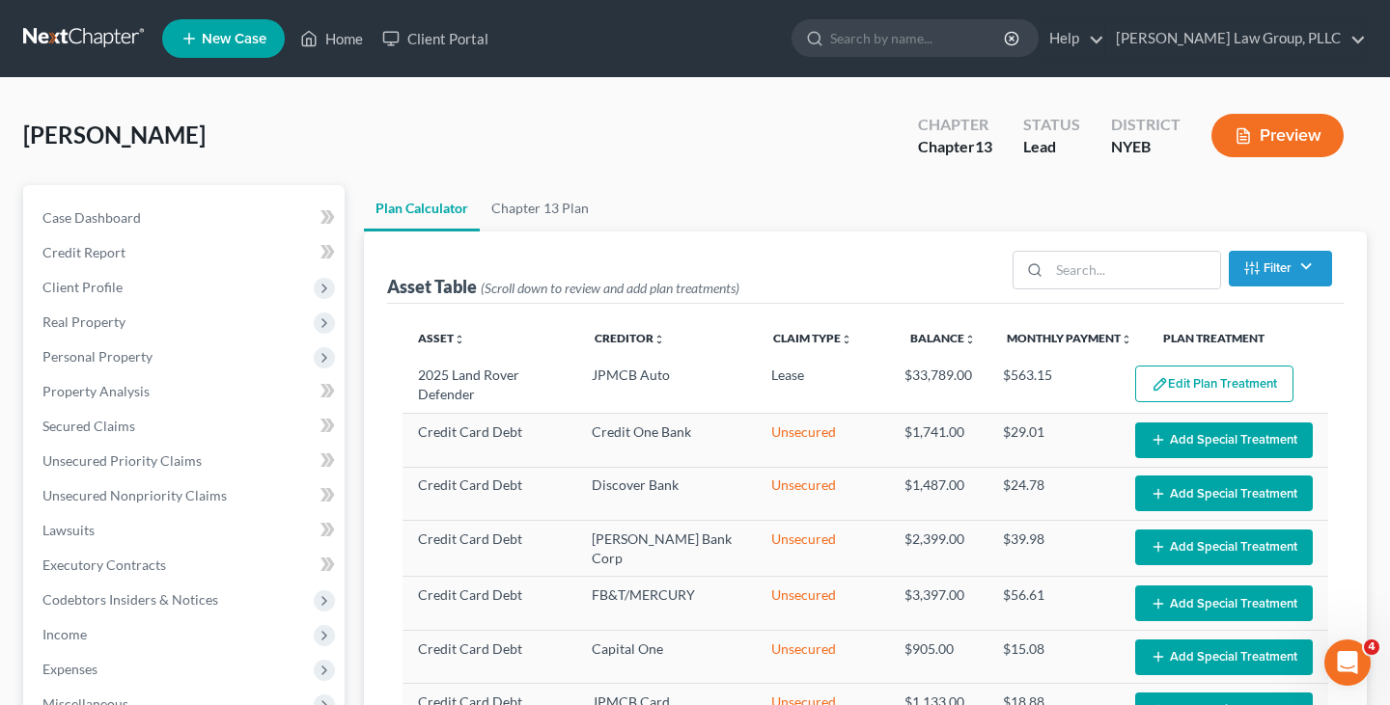
select select "59"
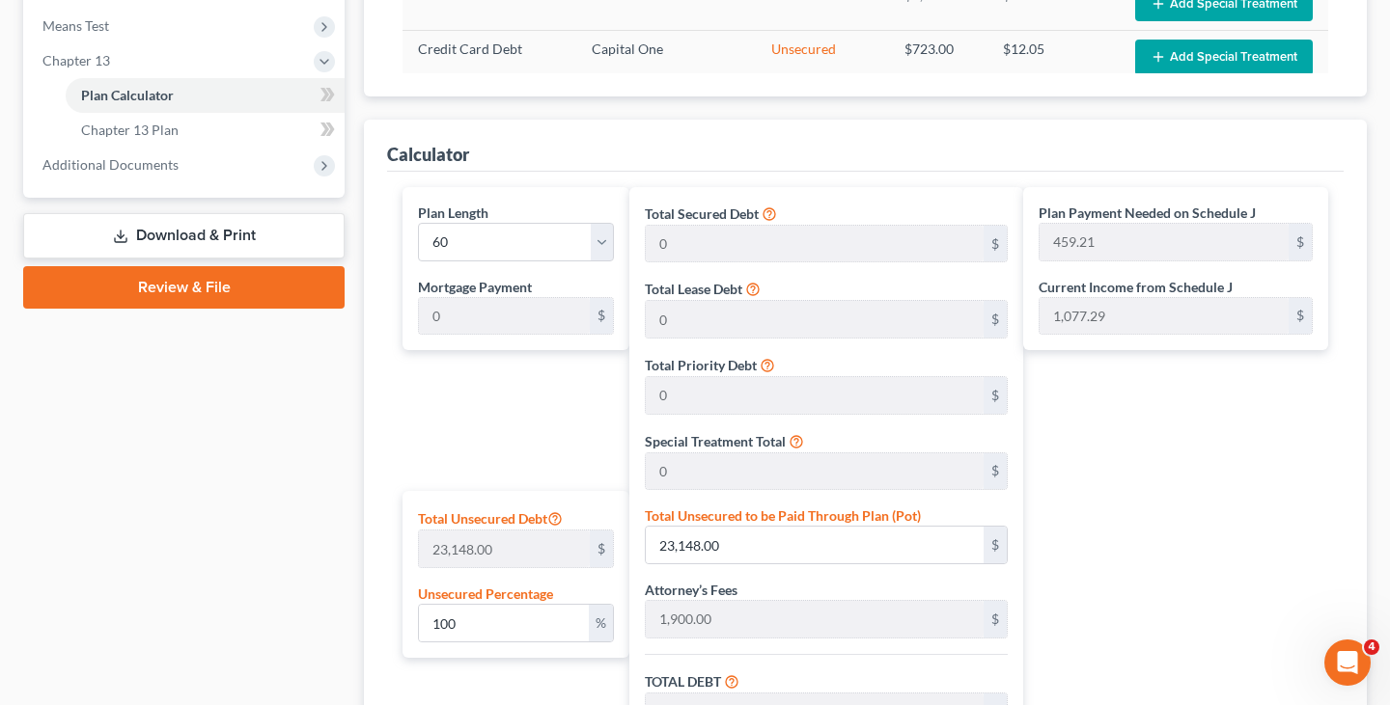
scroll to position [388, 0]
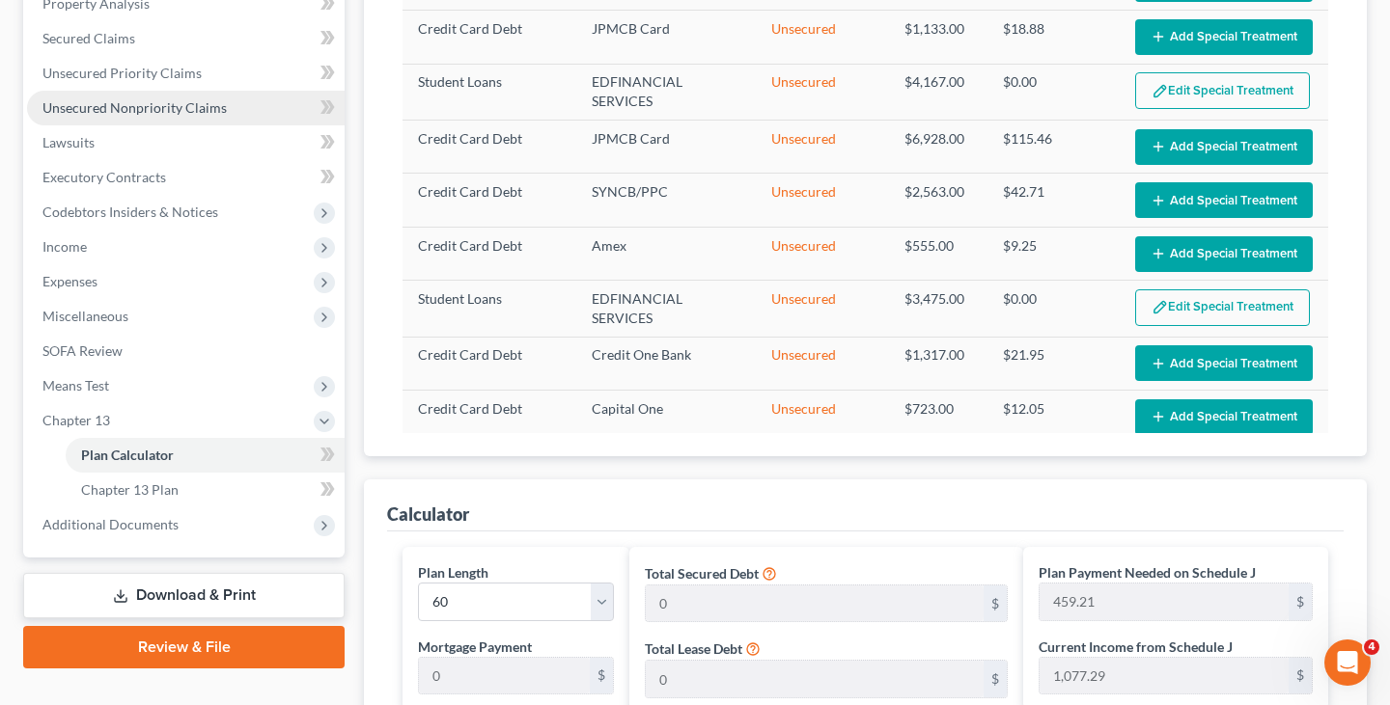
click at [192, 121] on link "Unsecured Nonpriority Claims" at bounding box center [185, 108] width 317 height 35
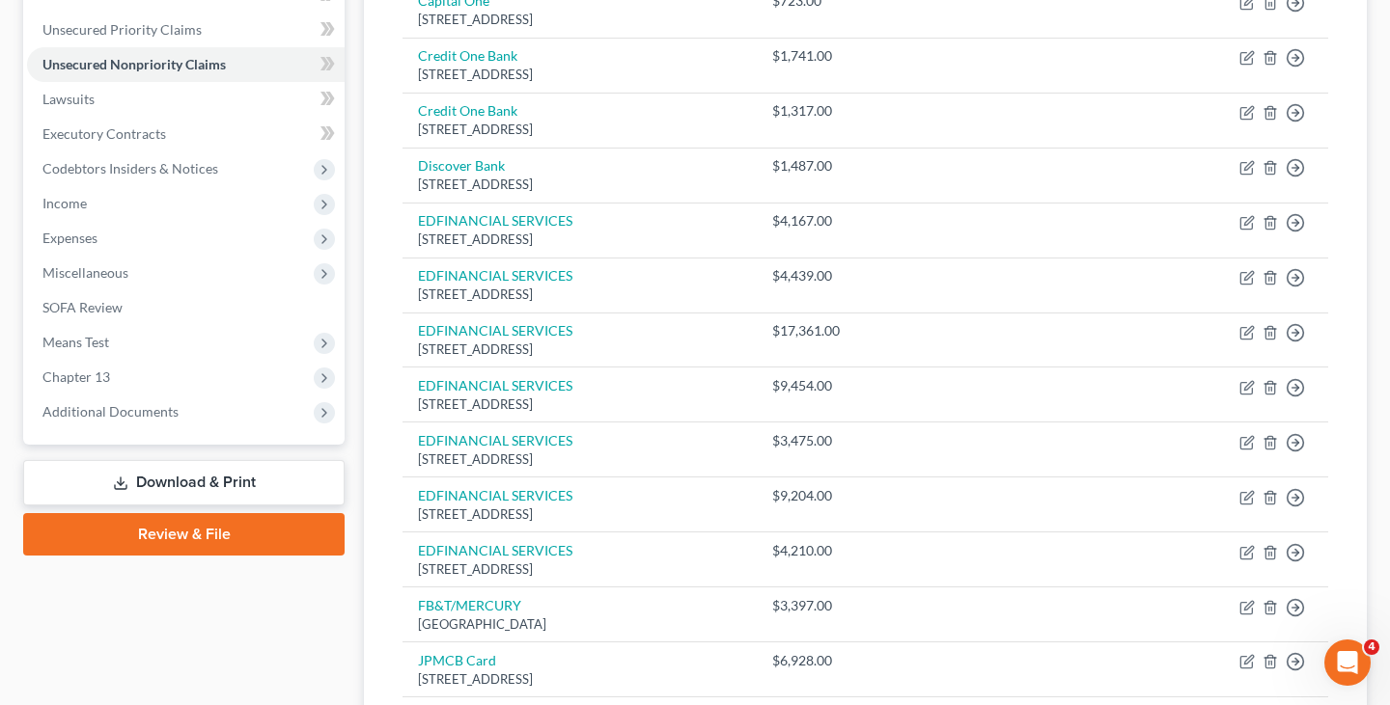
scroll to position [269, 0]
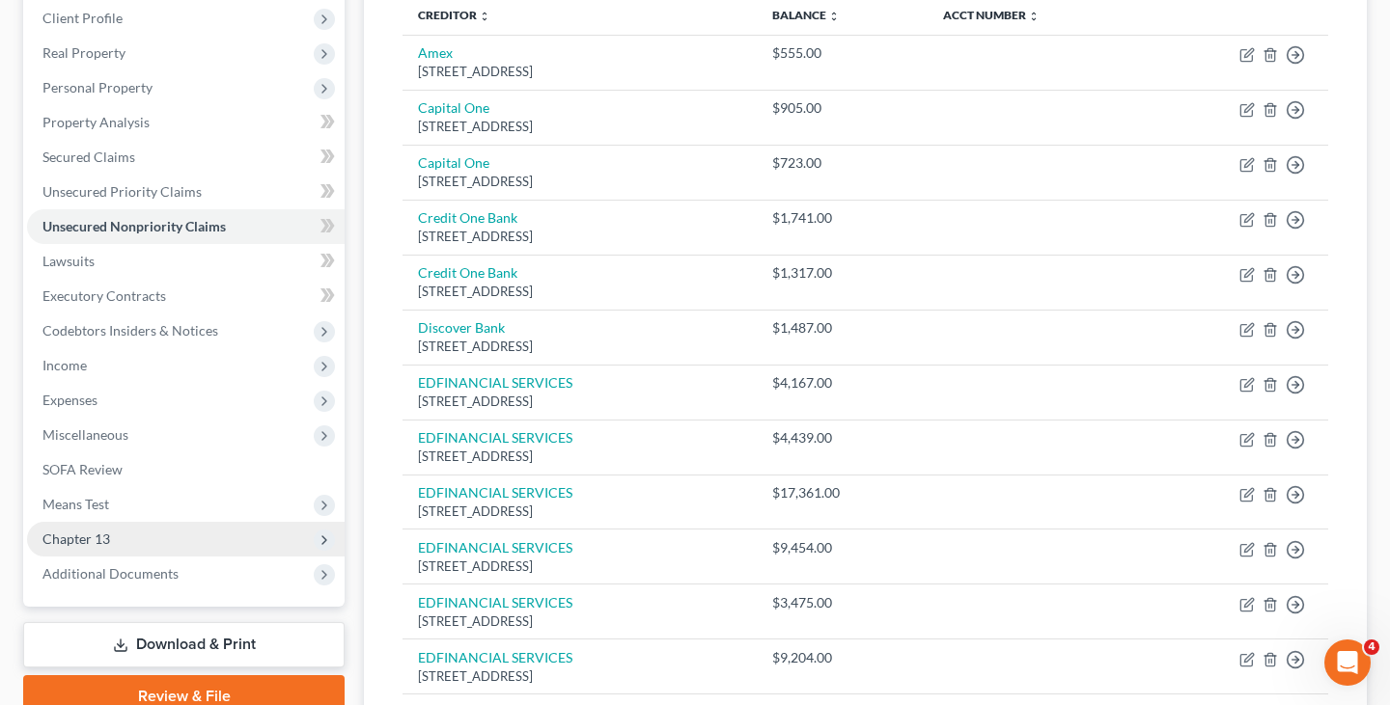
click at [175, 532] on span "Chapter 13" at bounding box center [185, 539] width 317 height 35
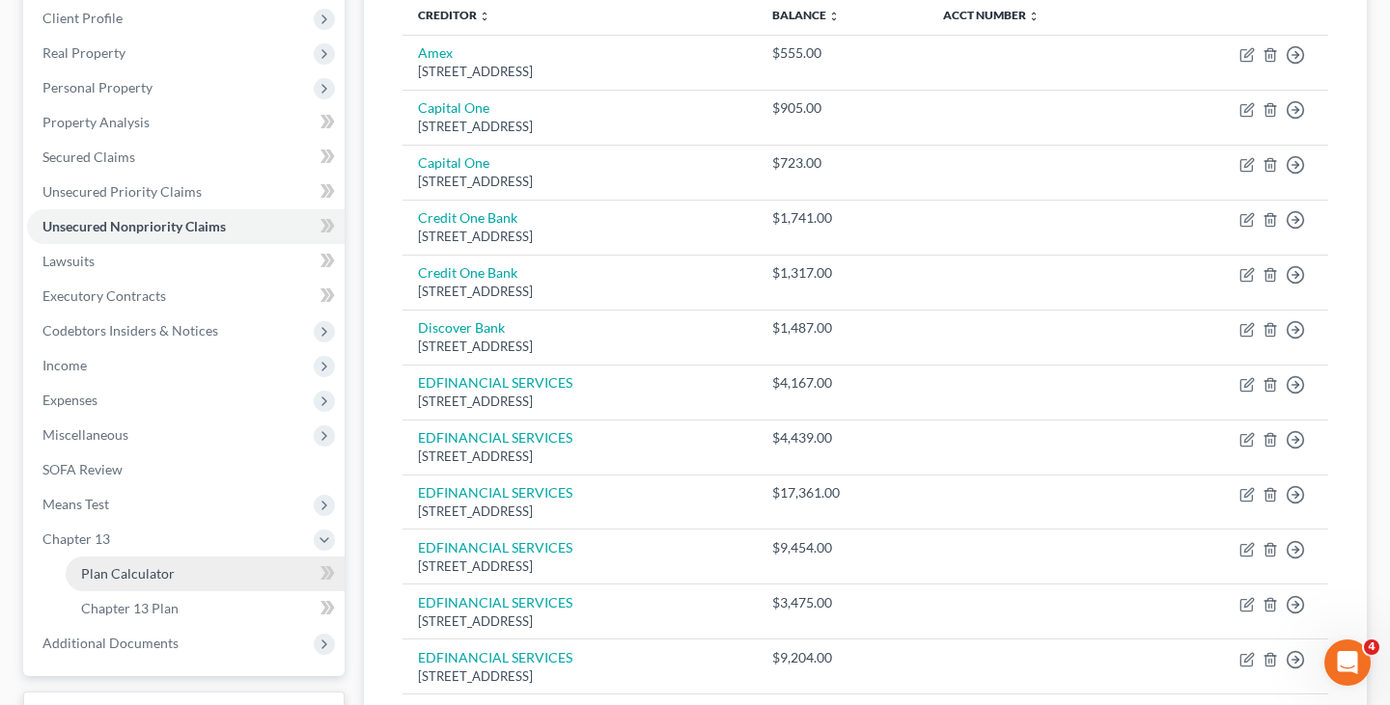
click at [221, 566] on link "Plan Calculator" at bounding box center [205, 574] width 279 height 35
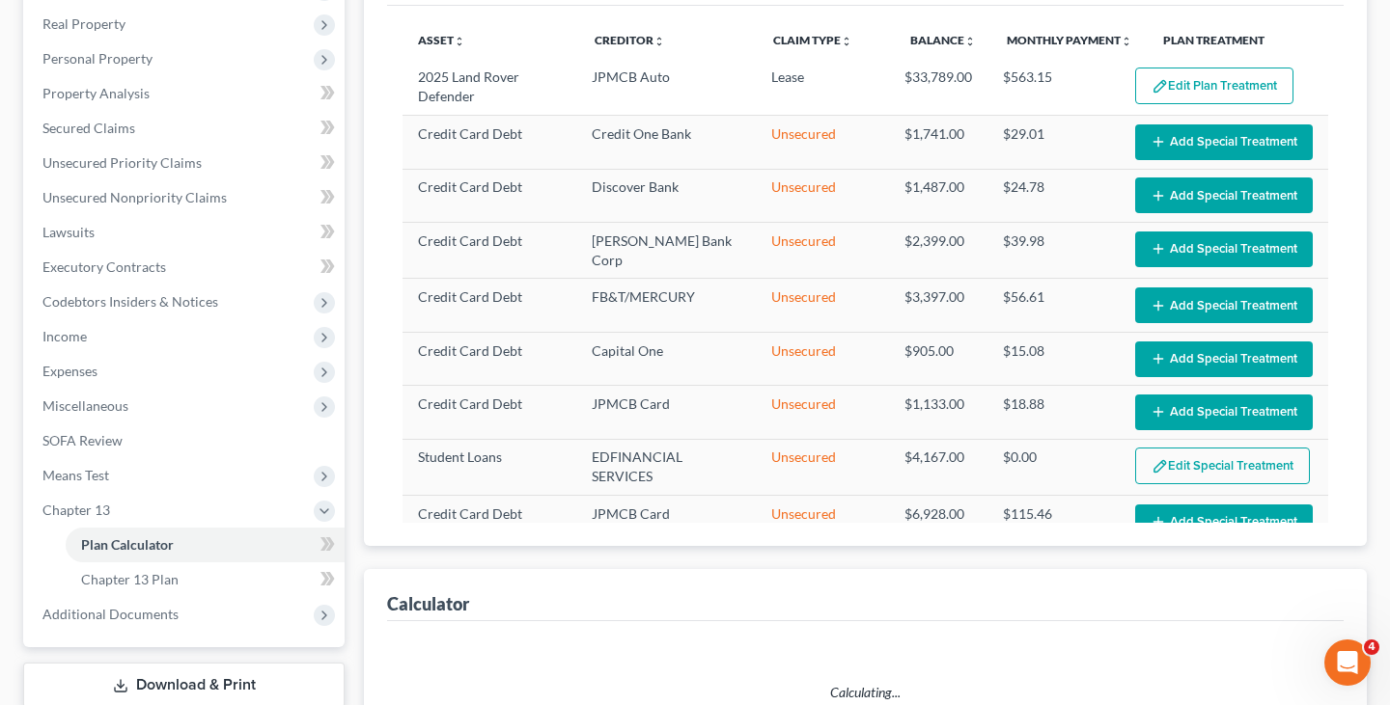
scroll to position [421, 0]
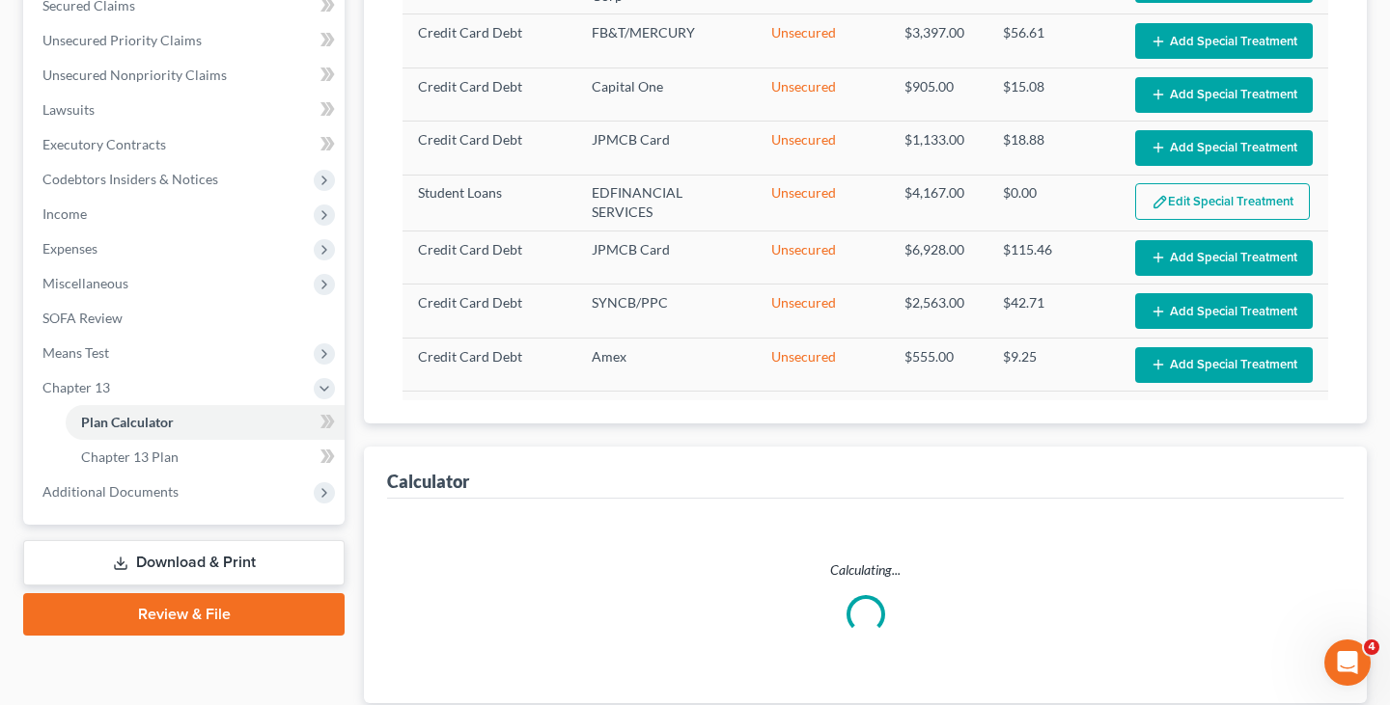
select select "59"
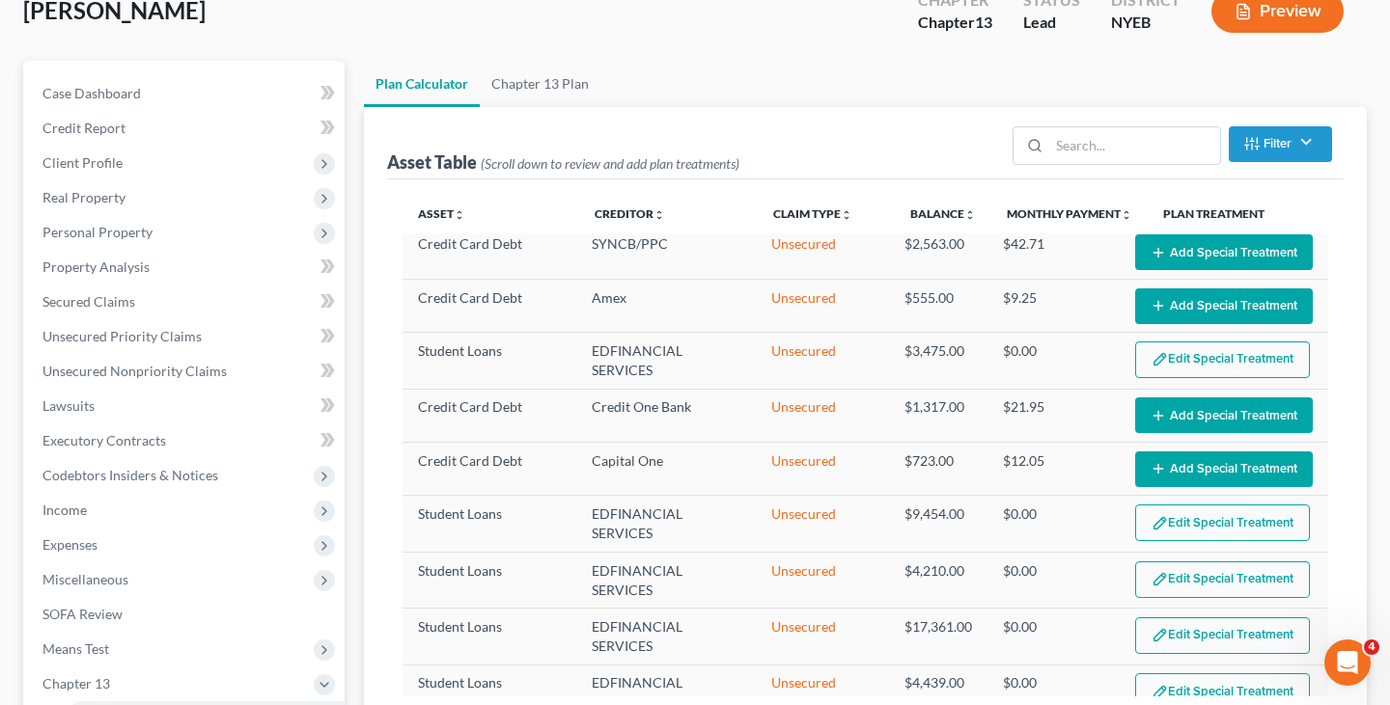
scroll to position [0, 0]
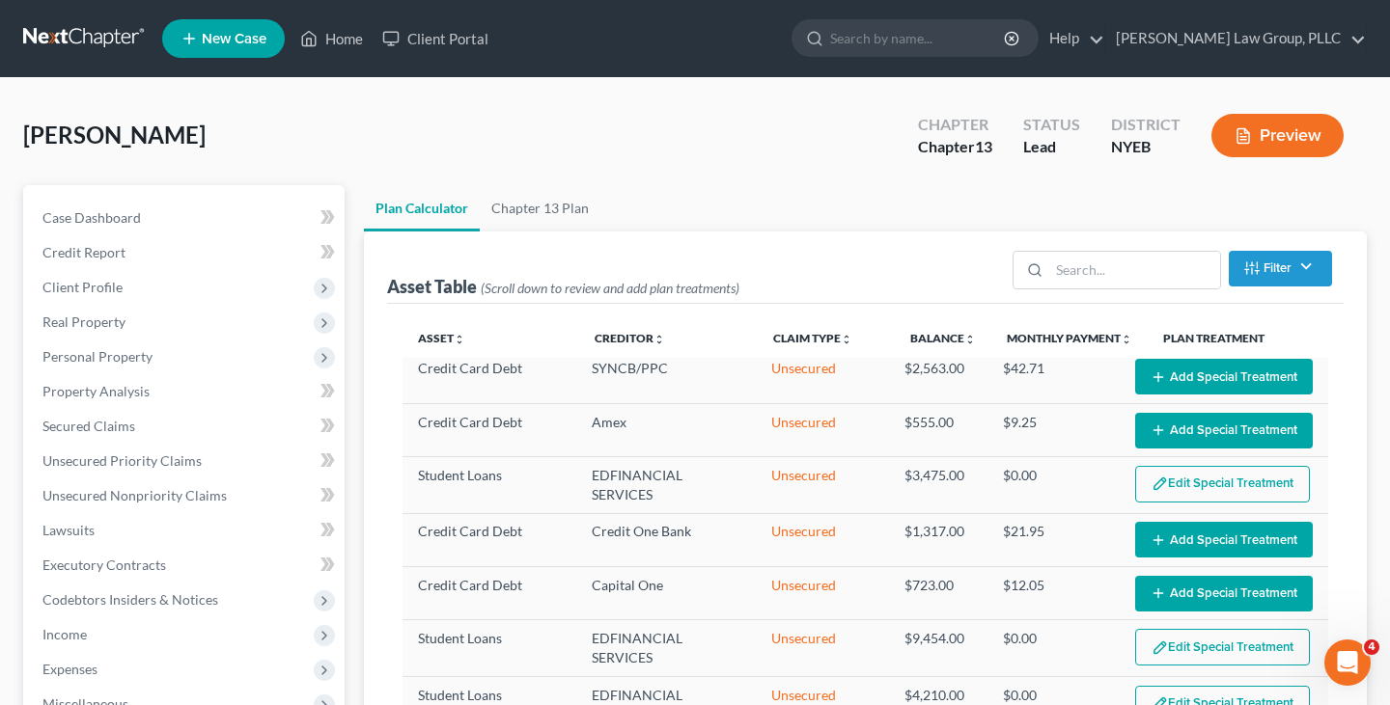
click at [85, 41] on link at bounding box center [85, 38] width 124 height 35
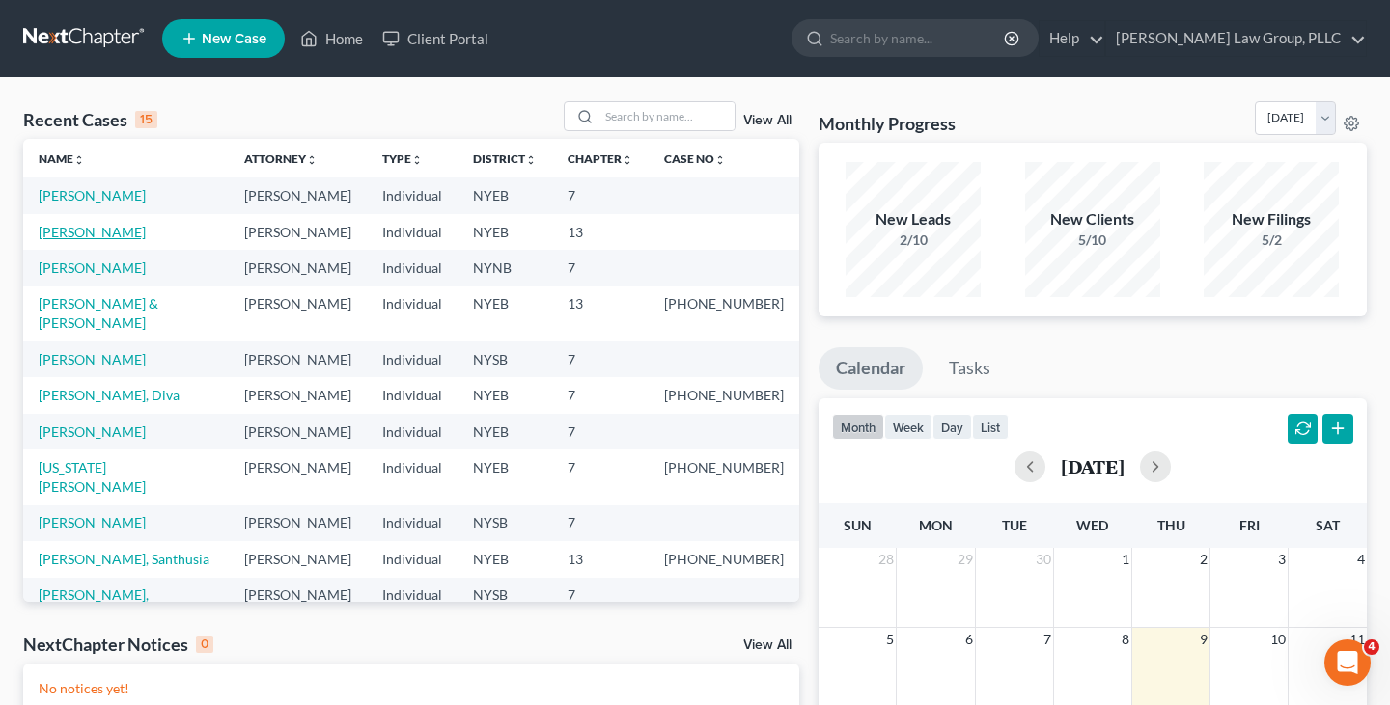
click at [108, 226] on link "[PERSON_NAME]" at bounding box center [92, 232] width 107 height 16
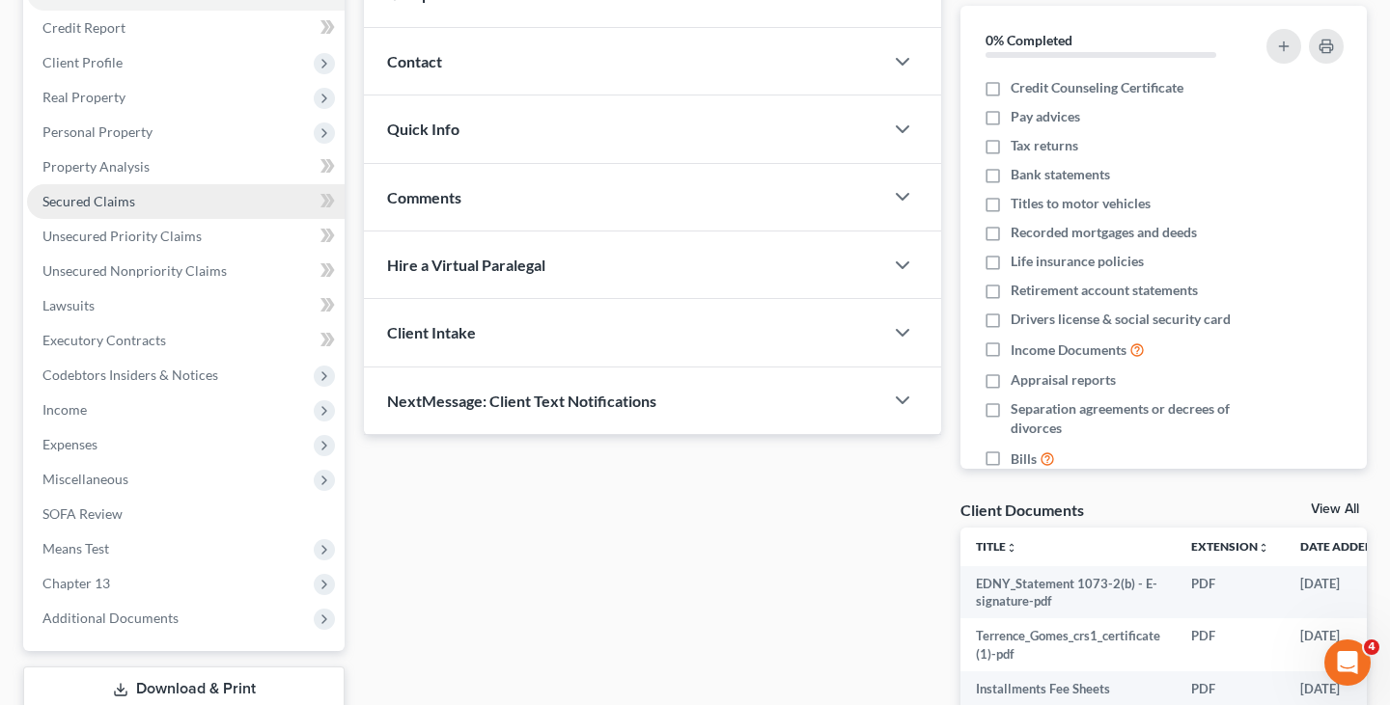
scroll to position [346, 0]
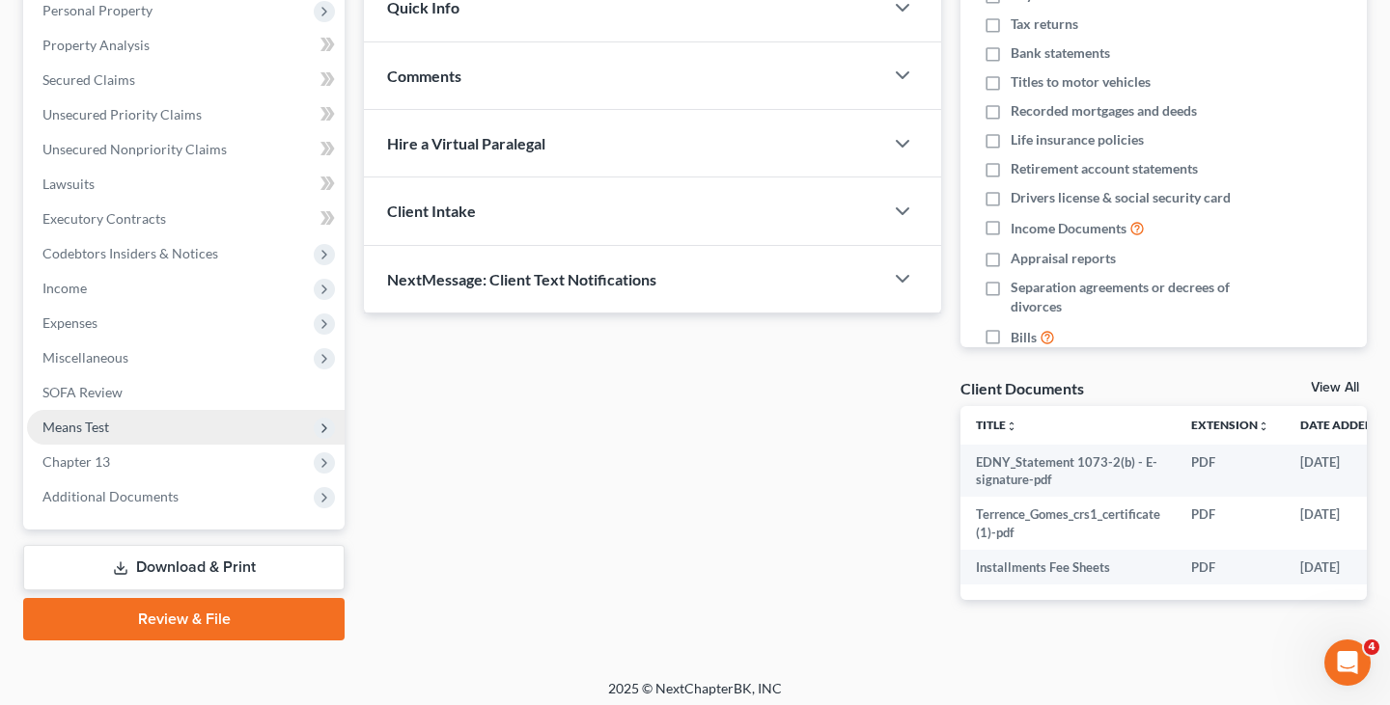
click at [137, 425] on span "Means Test" at bounding box center [185, 427] width 317 height 35
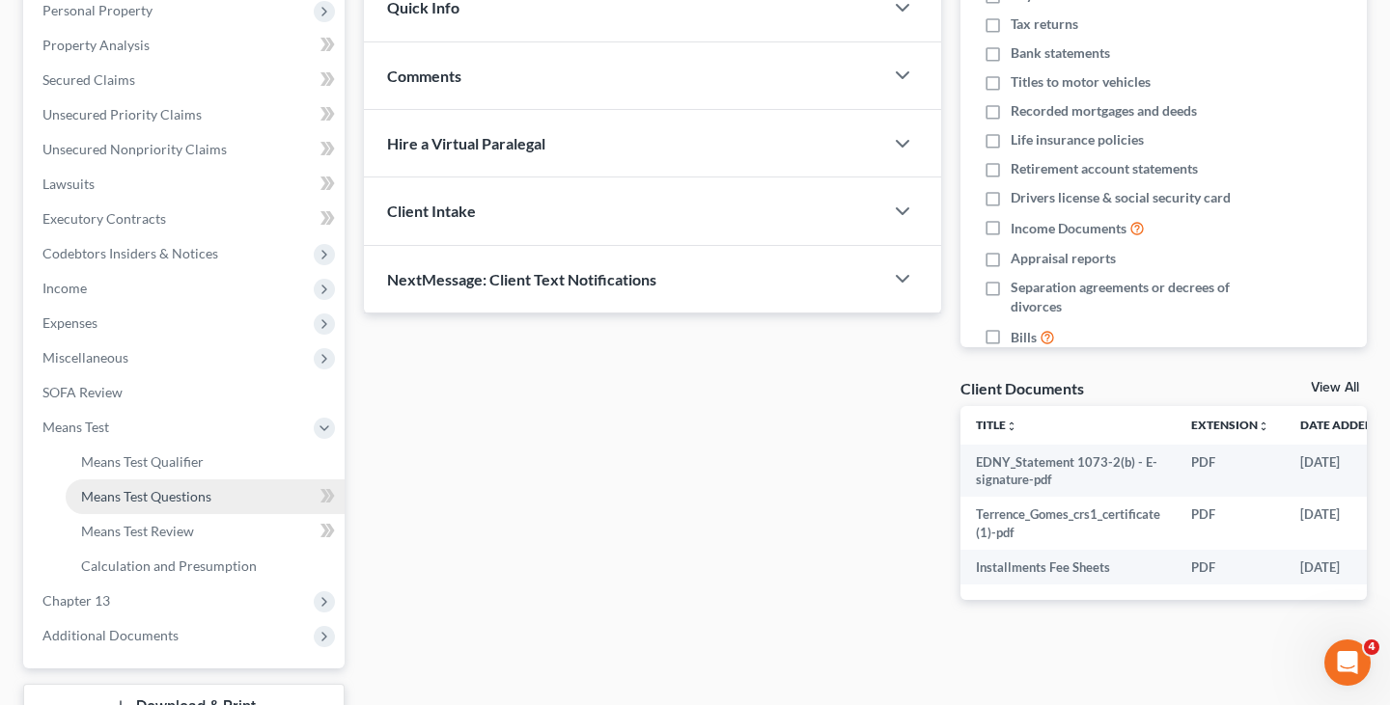
click at [131, 490] on span "Means Test Questions" at bounding box center [146, 496] width 130 height 16
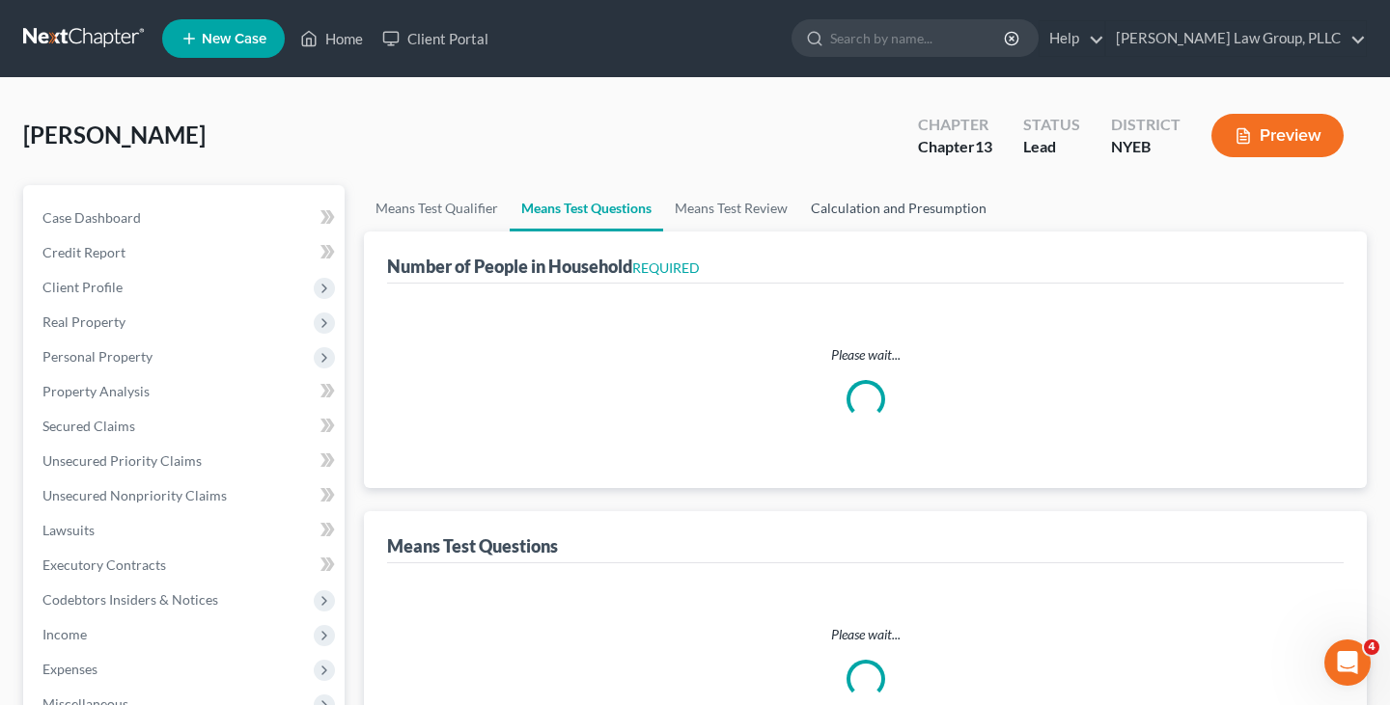
click at [921, 213] on link "Calculation and Presumption" at bounding box center [898, 208] width 199 height 46
select select "1"
select select "60"
select select "1"
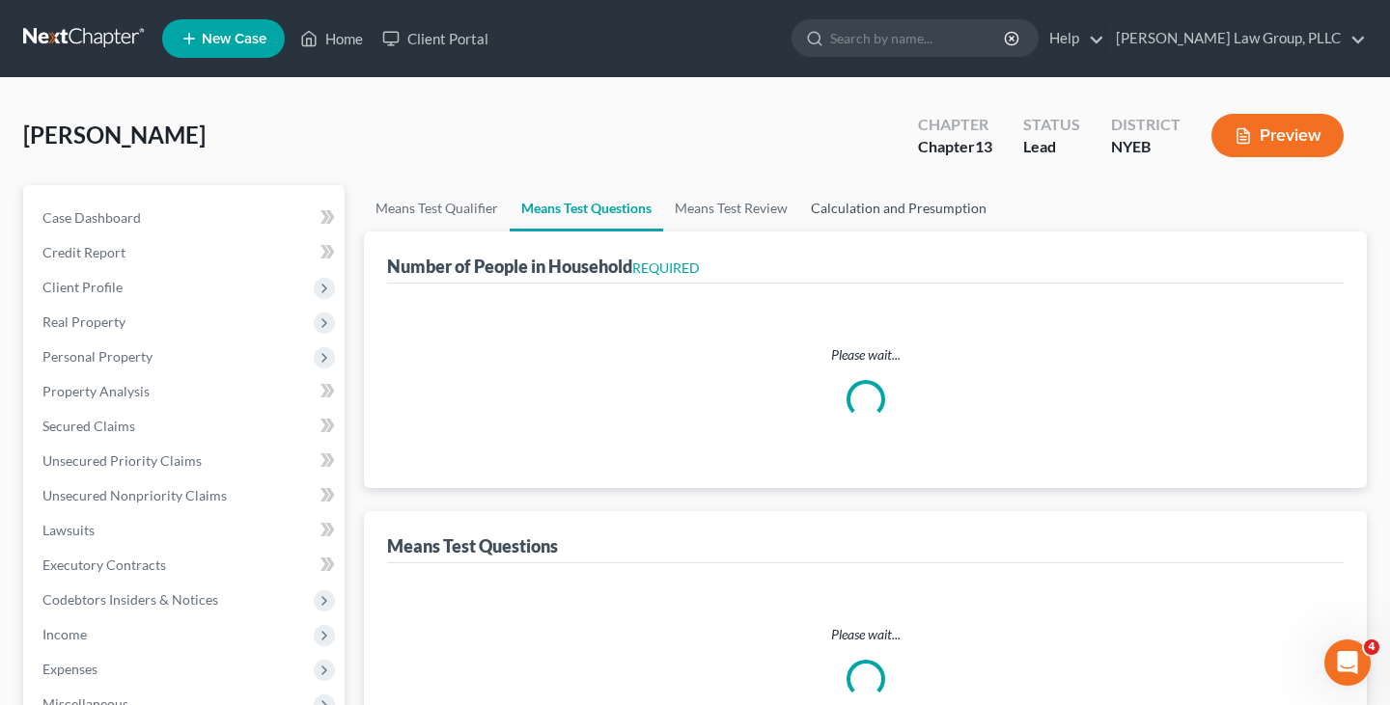
select select "0"
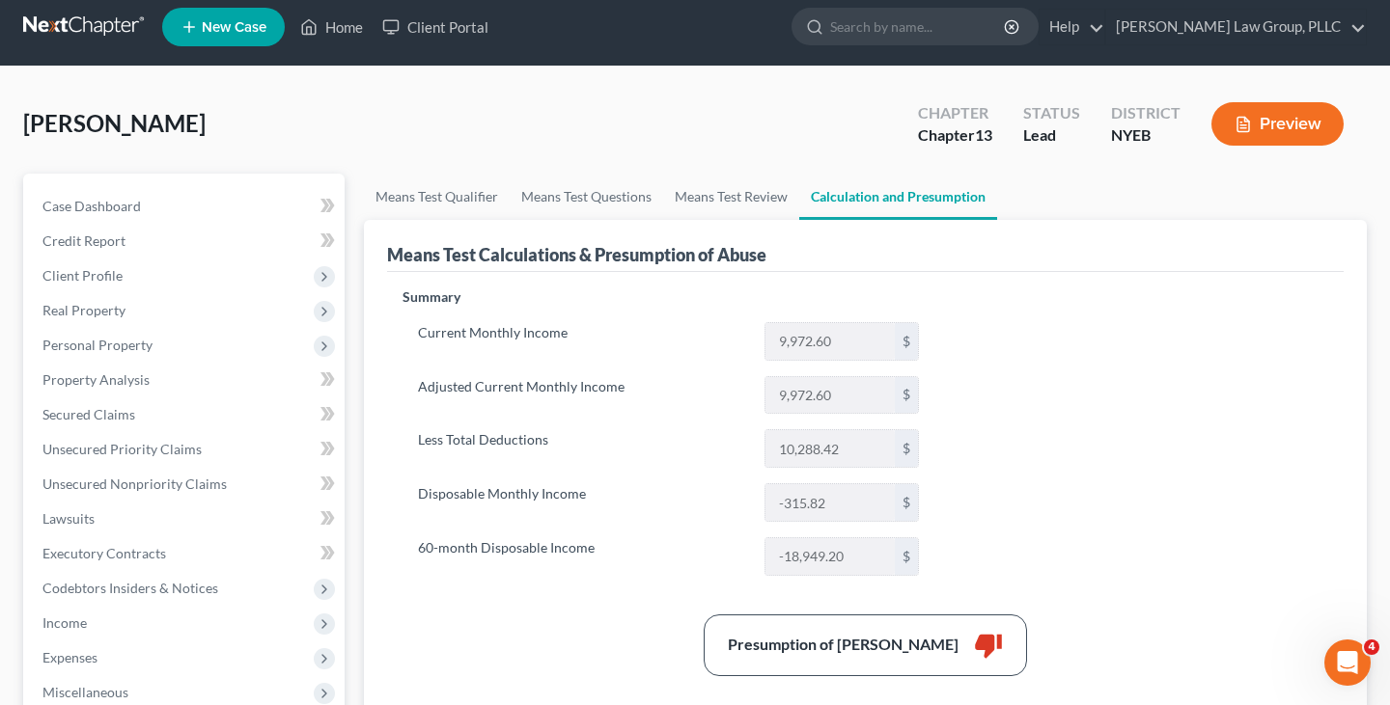
scroll to position [10, 0]
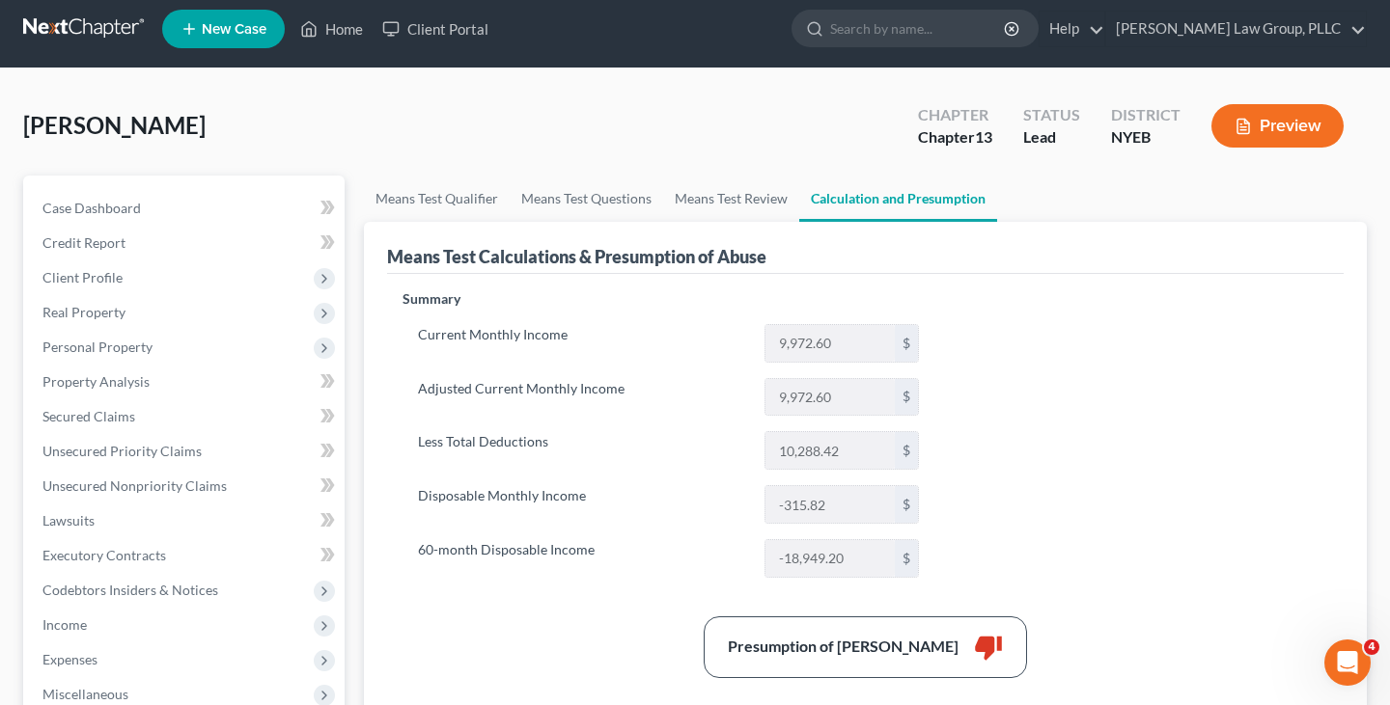
click at [1012, 336] on div "Summary Current Monthly Income 9,972.60 $ Adjusted Current Monthly Income 9,972…" at bounding box center [865, 684] width 945 height 790
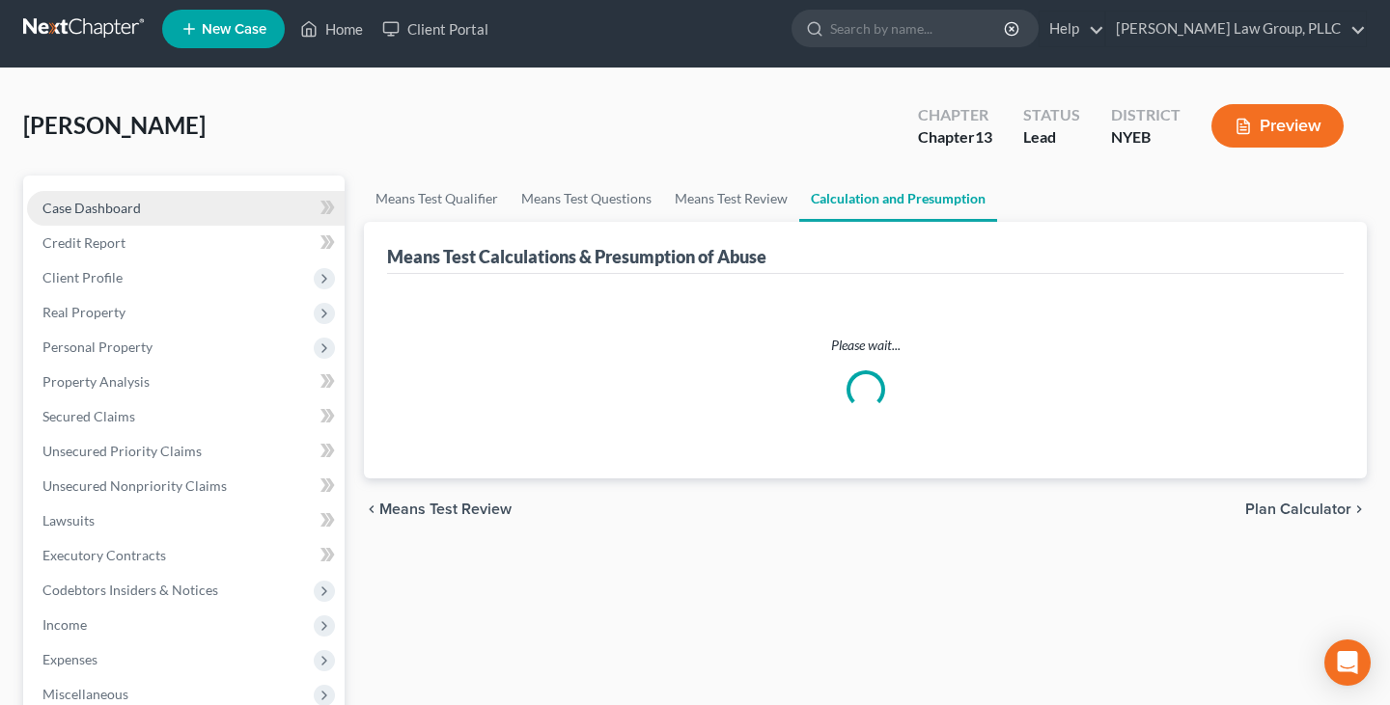
scroll to position [10, 0]
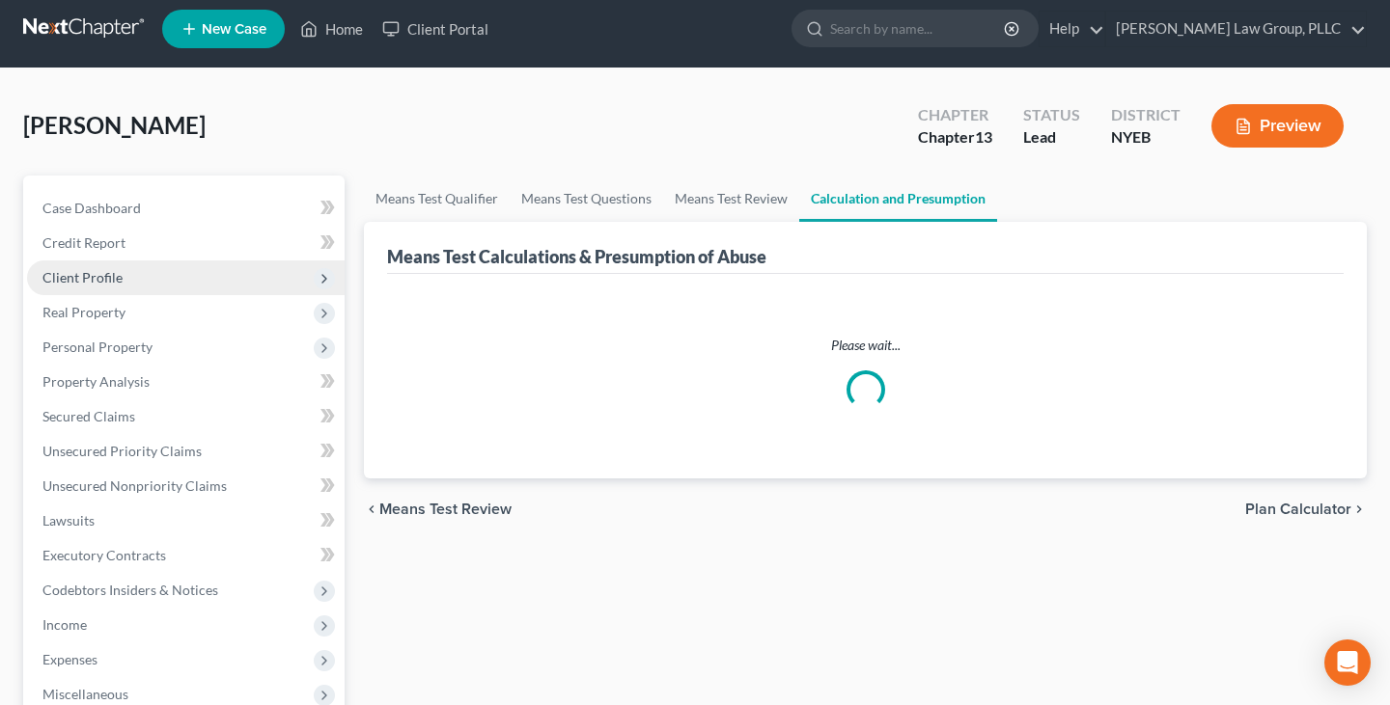
click at [104, 263] on span "Client Profile" at bounding box center [185, 278] width 317 height 35
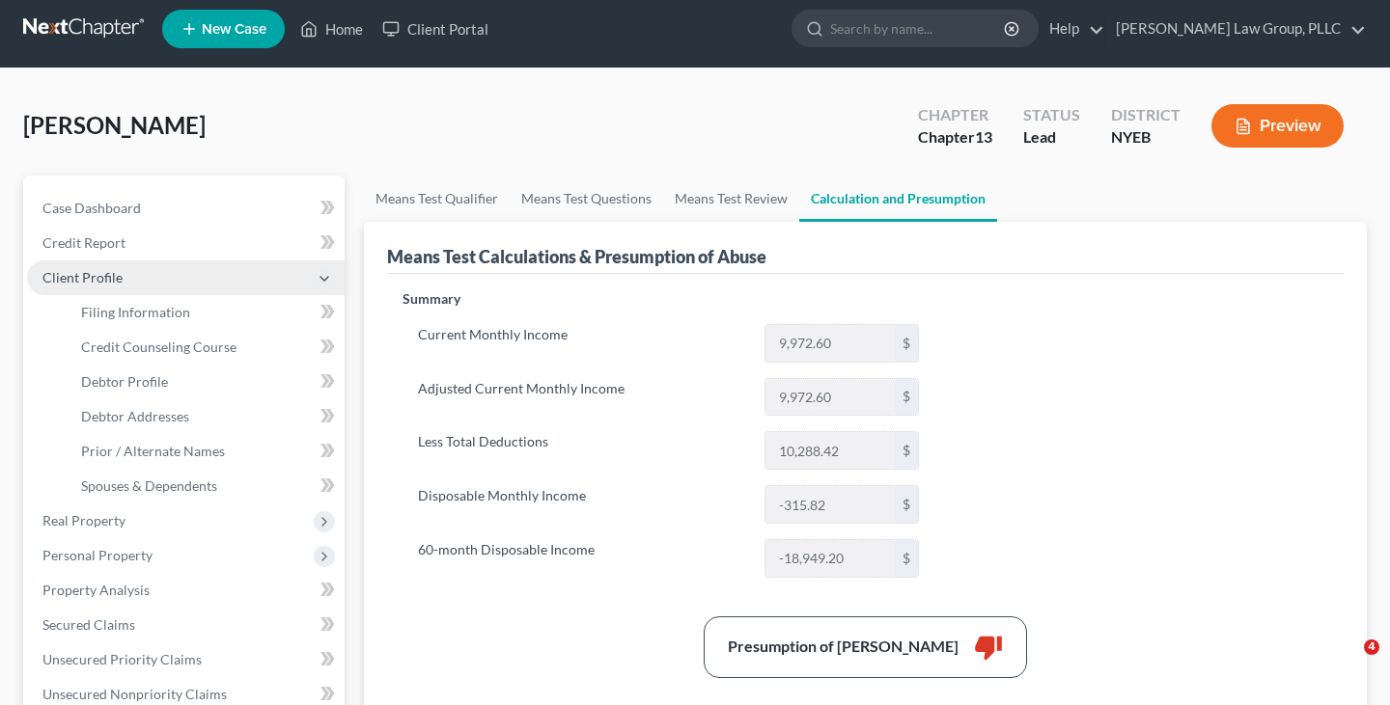
click at [104, 281] on span "Client Profile" at bounding box center [82, 277] width 80 height 16
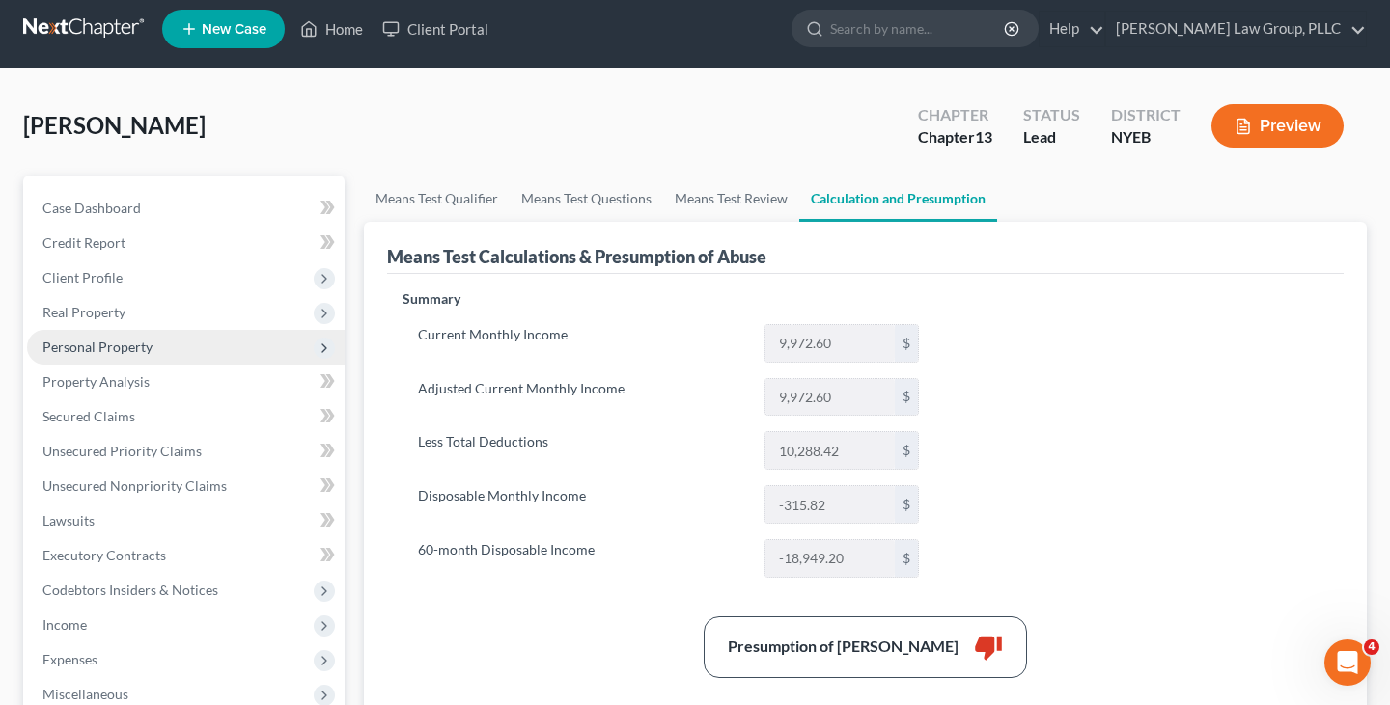
scroll to position [0, 0]
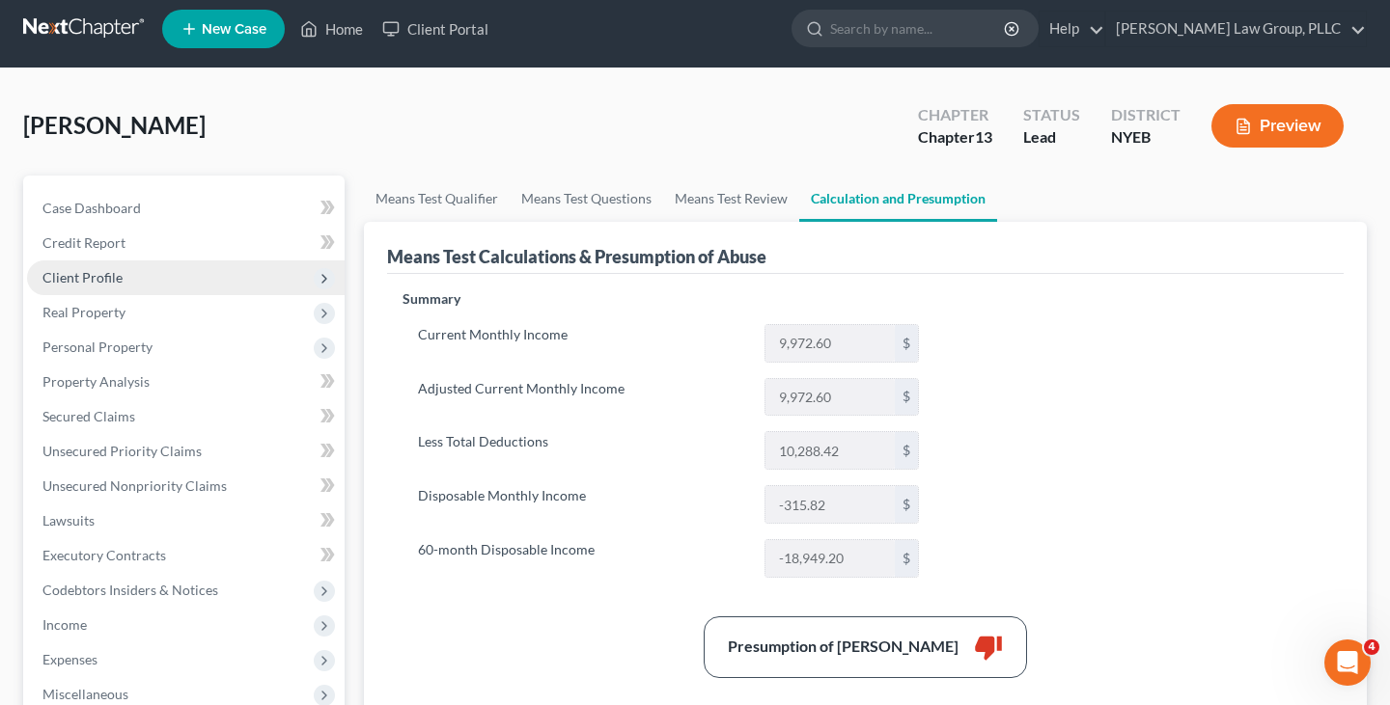
click at [129, 285] on span "Client Profile" at bounding box center [185, 278] width 317 height 35
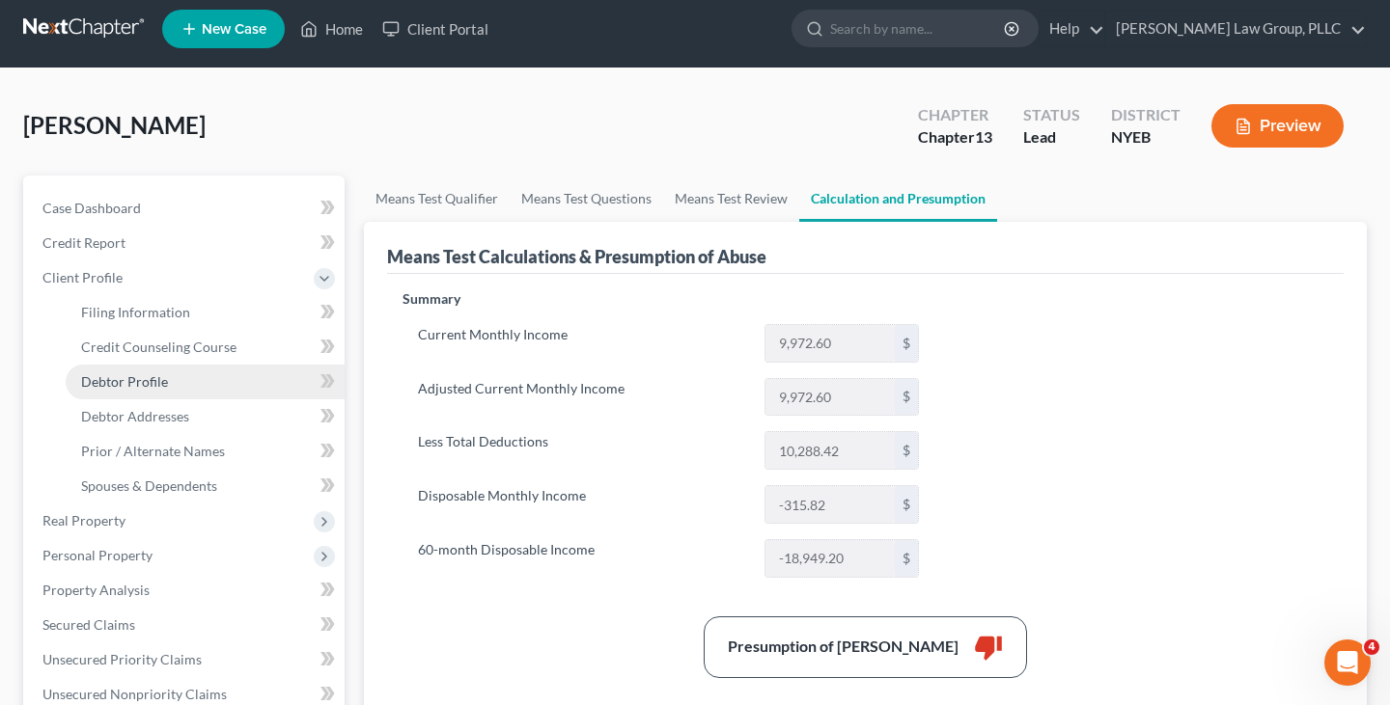
click at [138, 385] on span "Debtor Profile" at bounding box center [124, 381] width 87 height 16
select select "3"
select select "0"
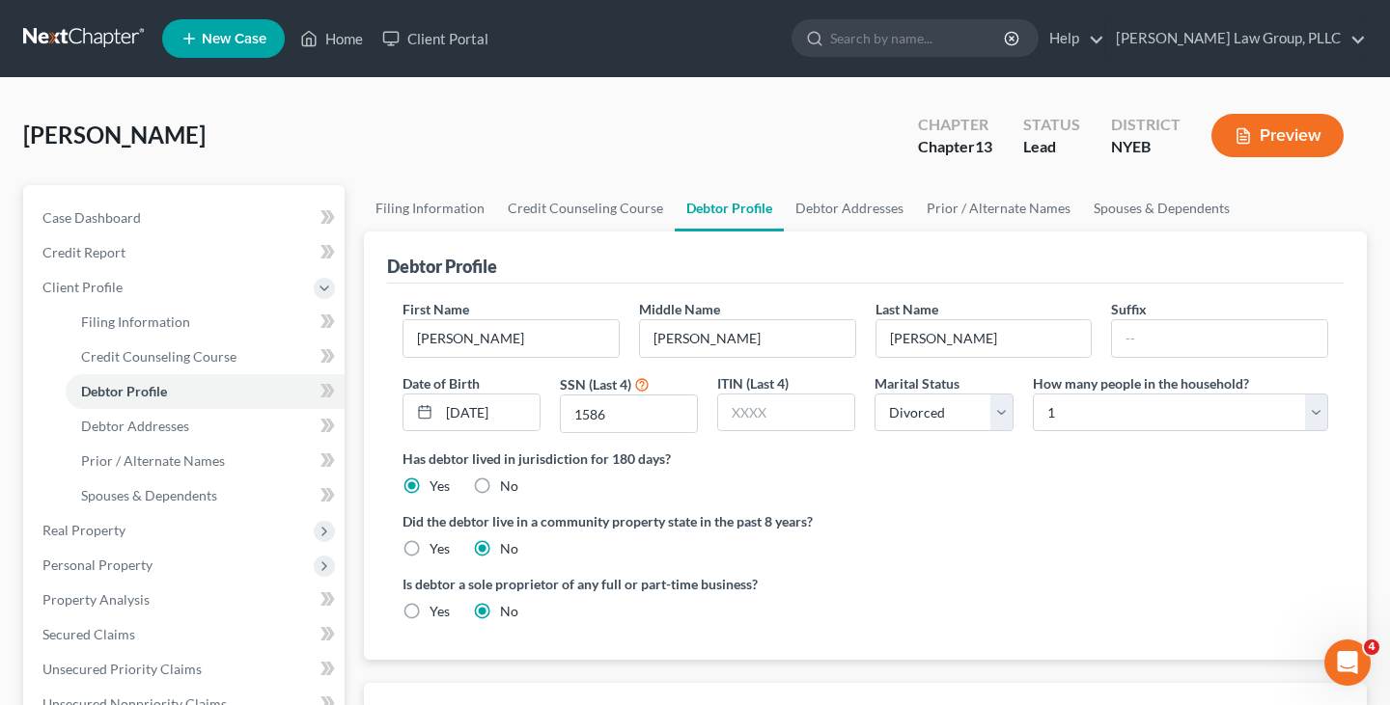
click at [829, 232] on div "Debtor Profile" at bounding box center [865, 258] width 956 height 52
click at [815, 208] on link "Debtor Addresses" at bounding box center [849, 208] width 131 height 46
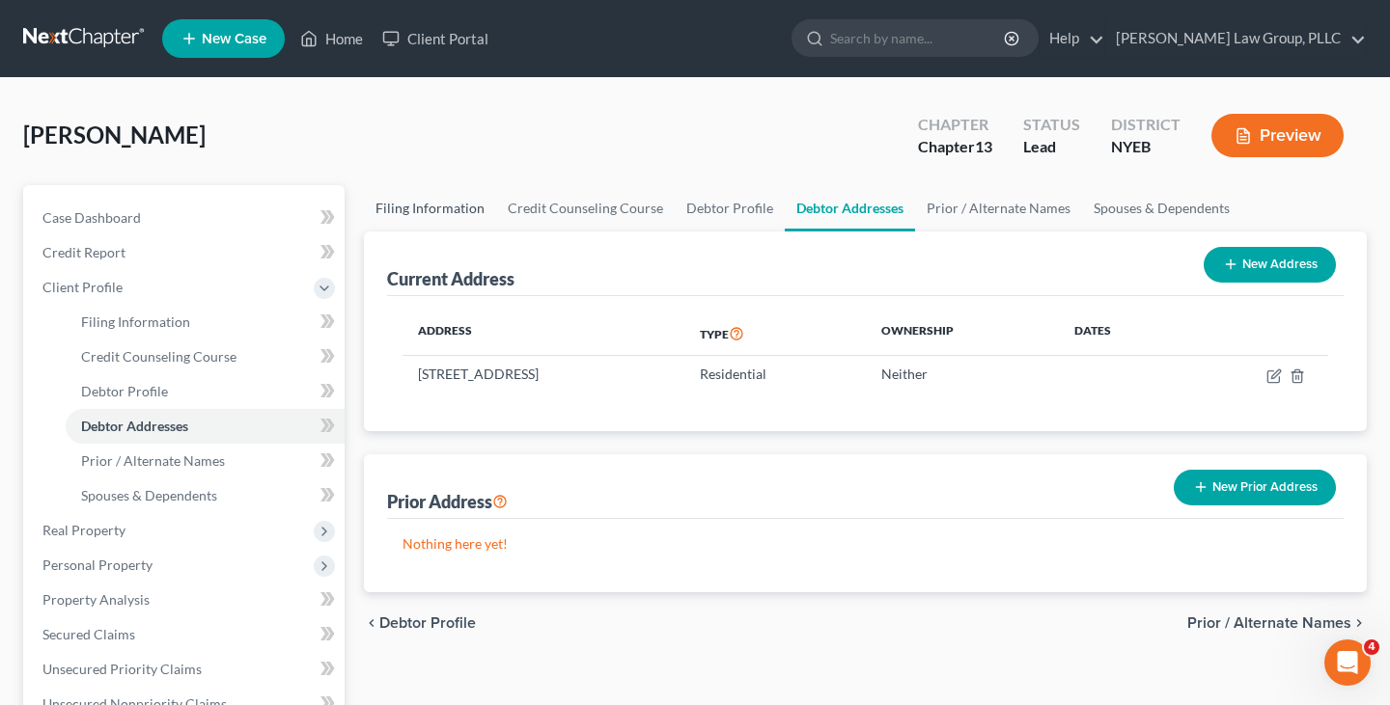
click at [403, 208] on link "Filing Information" at bounding box center [430, 208] width 132 height 46
select select "1"
select select "0"
select select "3"
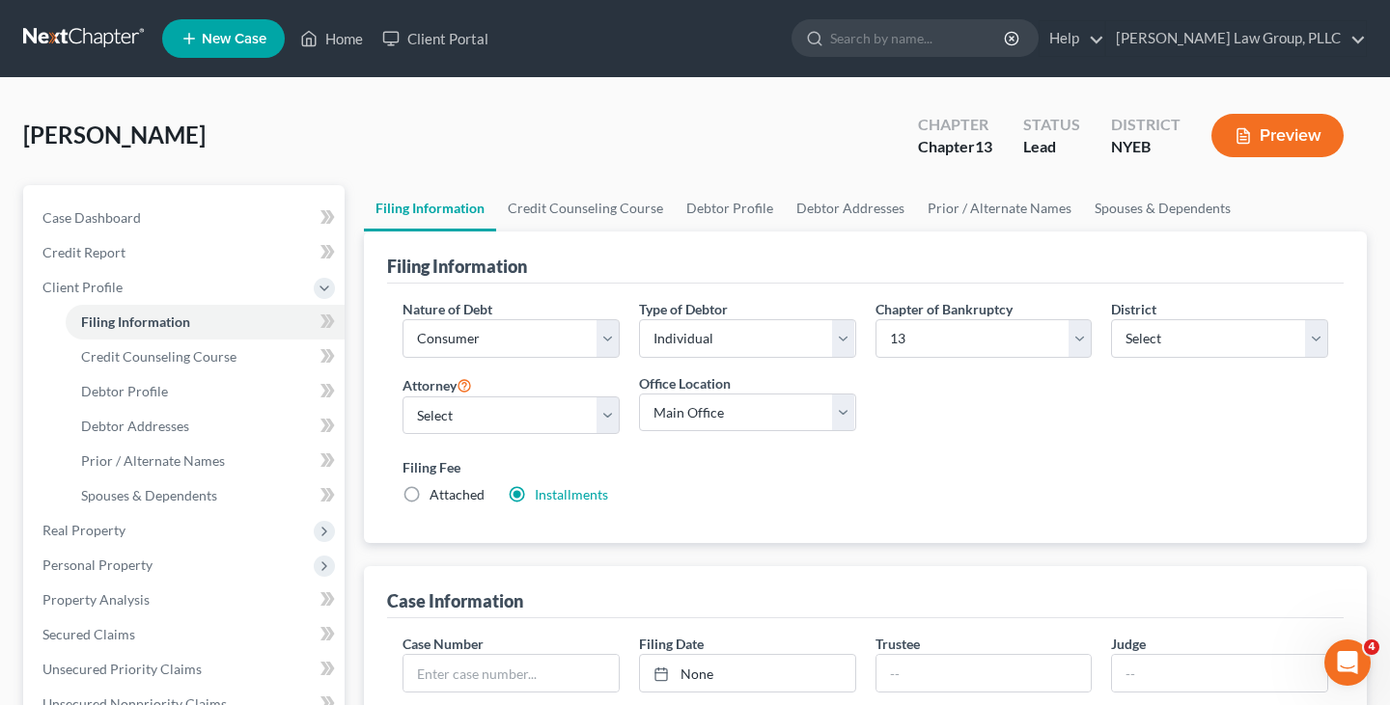
click at [107, 40] on link at bounding box center [85, 38] width 124 height 35
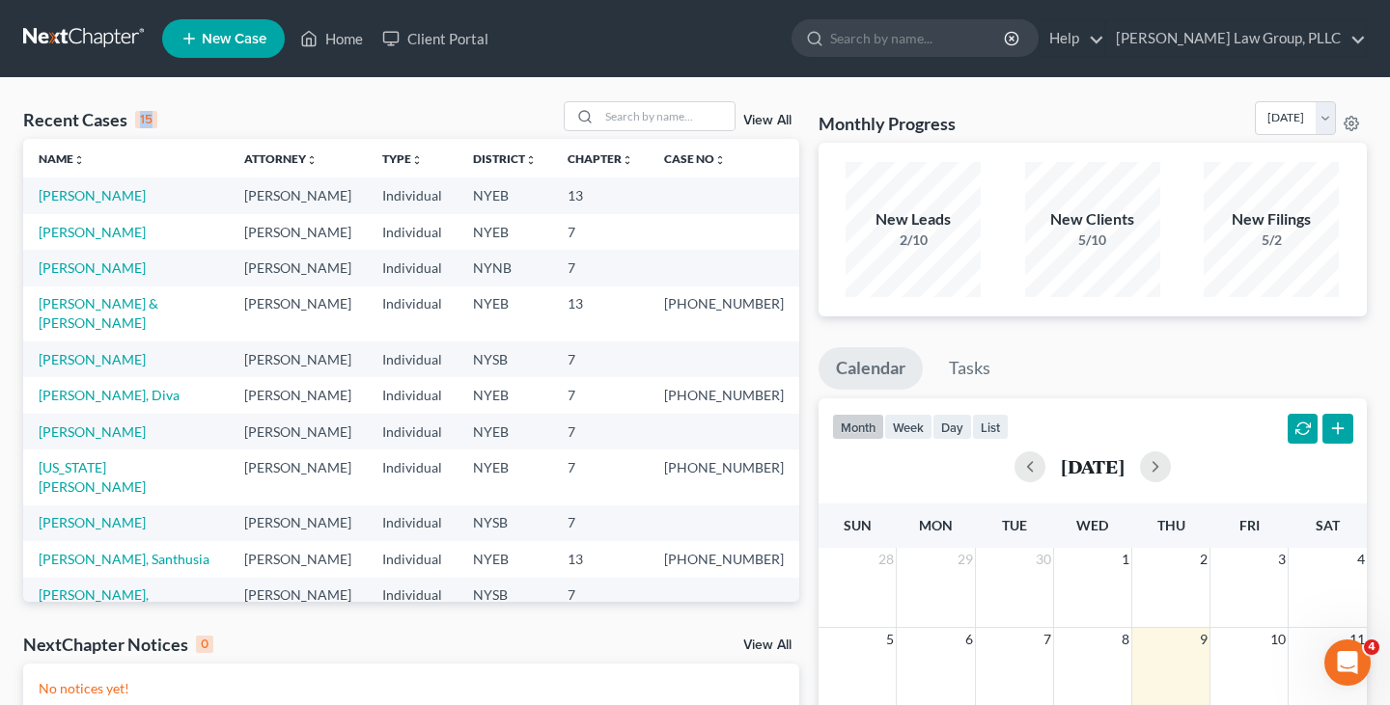
drag, startPoint x: 154, startPoint y: 119, endPoint x: 141, endPoint y: 115, distance: 14.1
click at [141, 115] on div "15" at bounding box center [146, 119] width 22 height 17
click at [159, 118] on div "Recent Cases 15 View All" at bounding box center [411, 120] width 776 height 38
drag, startPoint x: 152, startPoint y: 116, endPoint x: 140, endPoint y: 116, distance: 12.5
click at [140, 116] on div "15" at bounding box center [146, 119] width 22 height 17
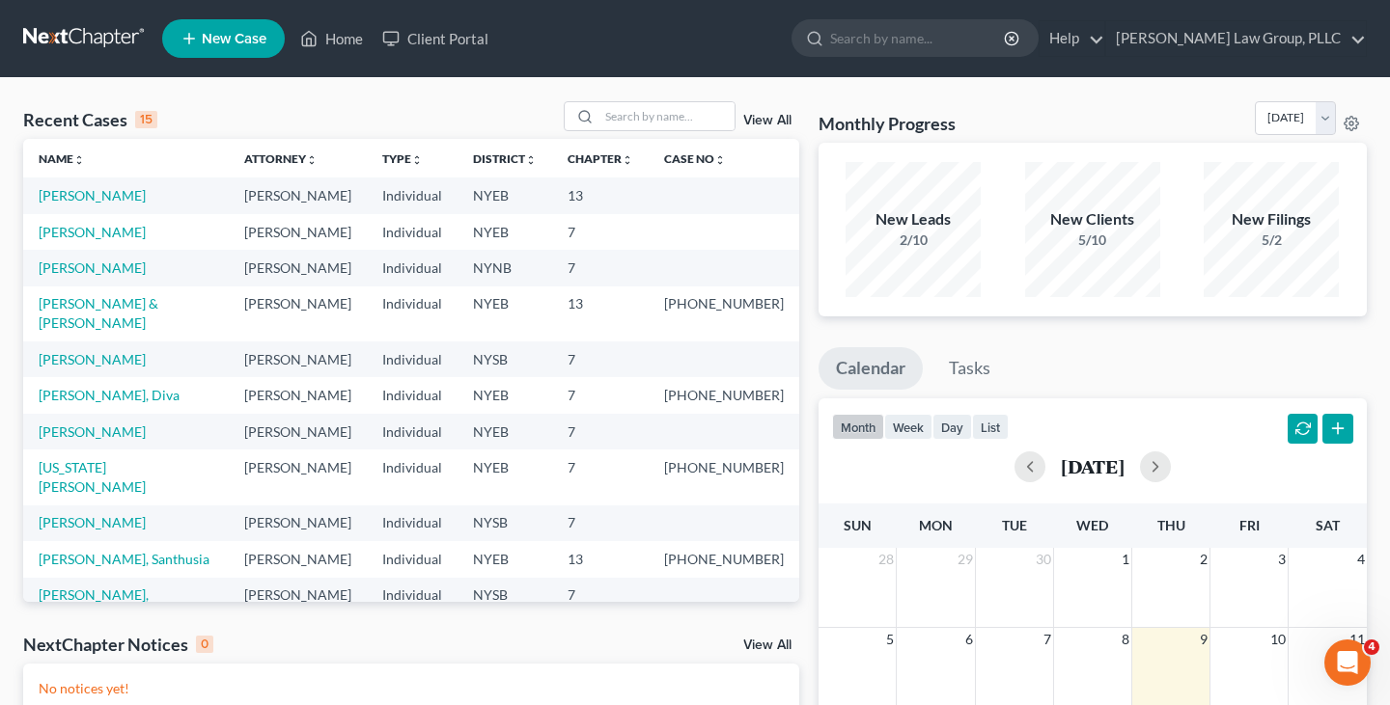
click at [348, 112] on div "Recent Cases 15 View All" at bounding box center [411, 120] width 776 height 38
drag, startPoint x: 547, startPoint y: 114, endPoint x: 749, endPoint y: 110, distance: 201.7
click at [754, 112] on div "Recent Cases 15 View All" at bounding box center [411, 120] width 776 height 38
click at [703, 121] on input "search" at bounding box center [666, 116] width 135 height 28
click at [701, 96] on div "Recent Cases 15 View All Name unfold_more expand_more expand_less Attorney unfo…" at bounding box center [695, 579] width 1390 height 1002
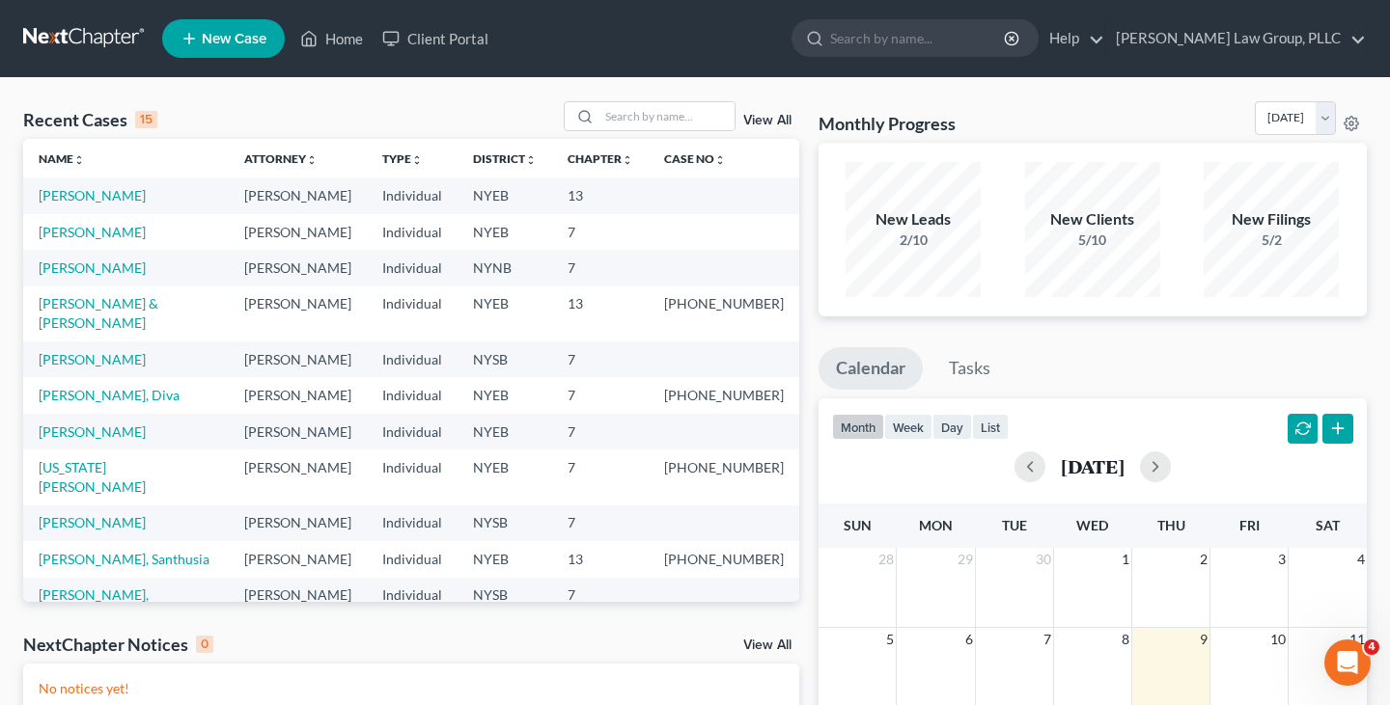
click at [391, 97] on div "Recent Cases 15 View All Name unfold_more expand_more expand_less Attorney unfo…" at bounding box center [695, 579] width 1390 height 1002
click at [529, 123] on div "Recent Cases 15 View All" at bounding box center [411, 120] width 776 height 38
click at [620, 127] on input "search" at bounding box center [666, 116] width 135 height 28
click at [541, 128] on div "Recent Cases 15 View All" at bounding box center [411, 120] width 776 height 38
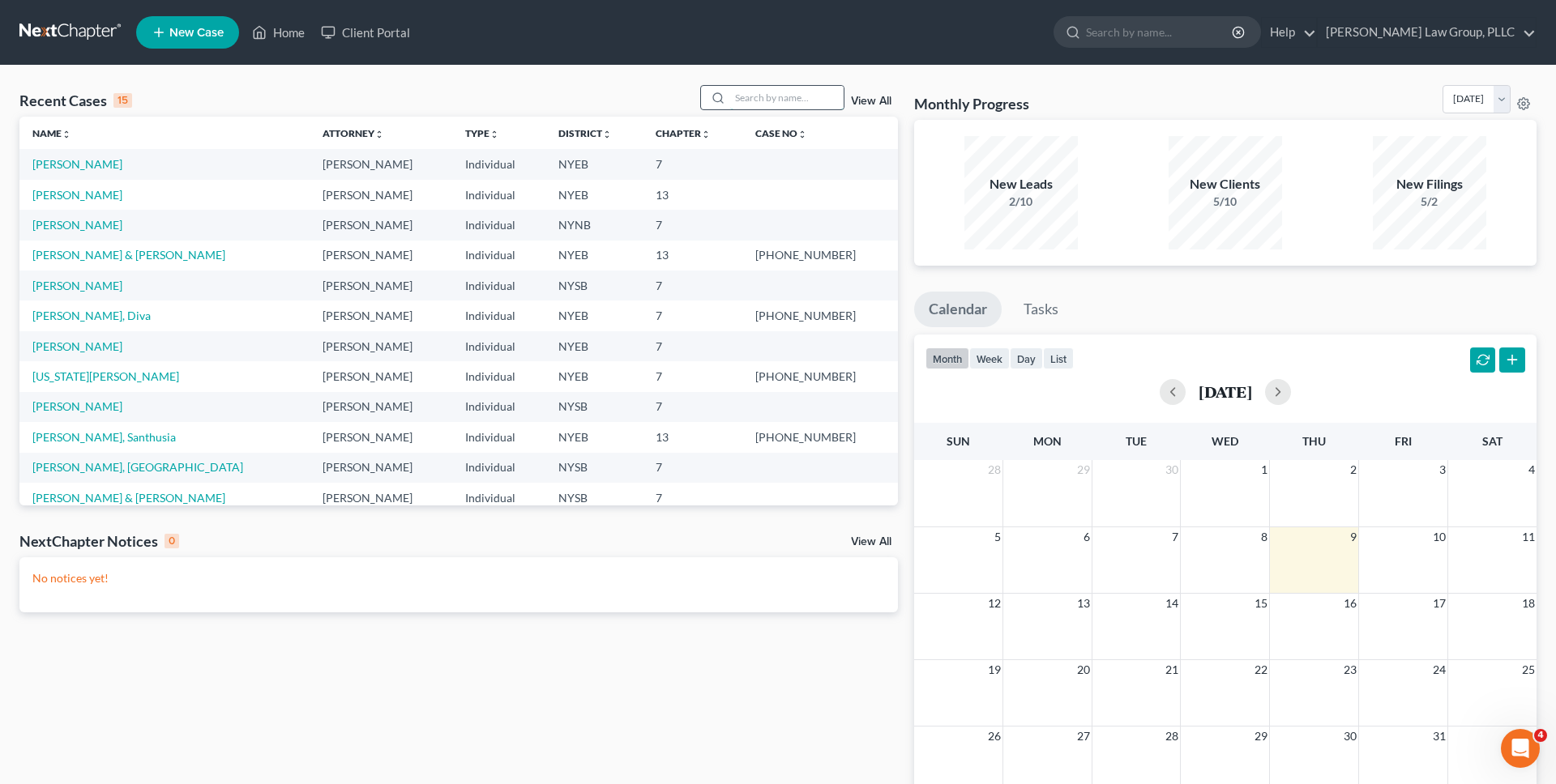
click at [781, 100] on input "search" at bounding box center [786, 97] width 113 height 24
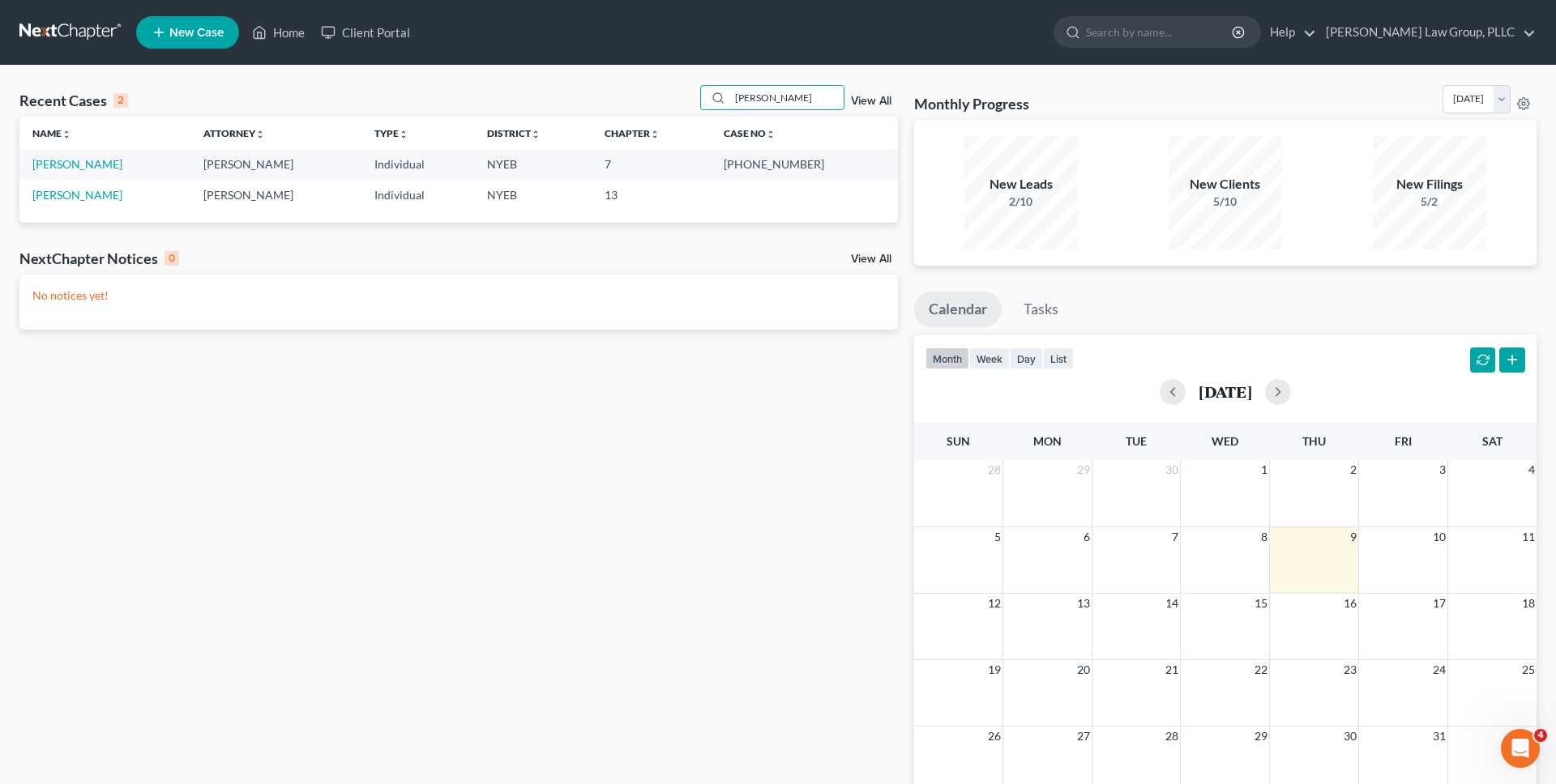
type input "[PERSON_NAME]"
copy td "25-44785"
drag, startPoint x: 776, startPoint y: 165, endPoint x: 824, endPoint y: 160, distance: 48.3
click at [825, 163] on td "[PHONE_NUMBER]" at bounding box center [804, 165] width 186 height 30
click at [794, 100] on input "[PERSON_NAME]" at bounding box center [786, 97] width 113 height 24
